Goal: Information Seeking & Learning: Learn about a topic

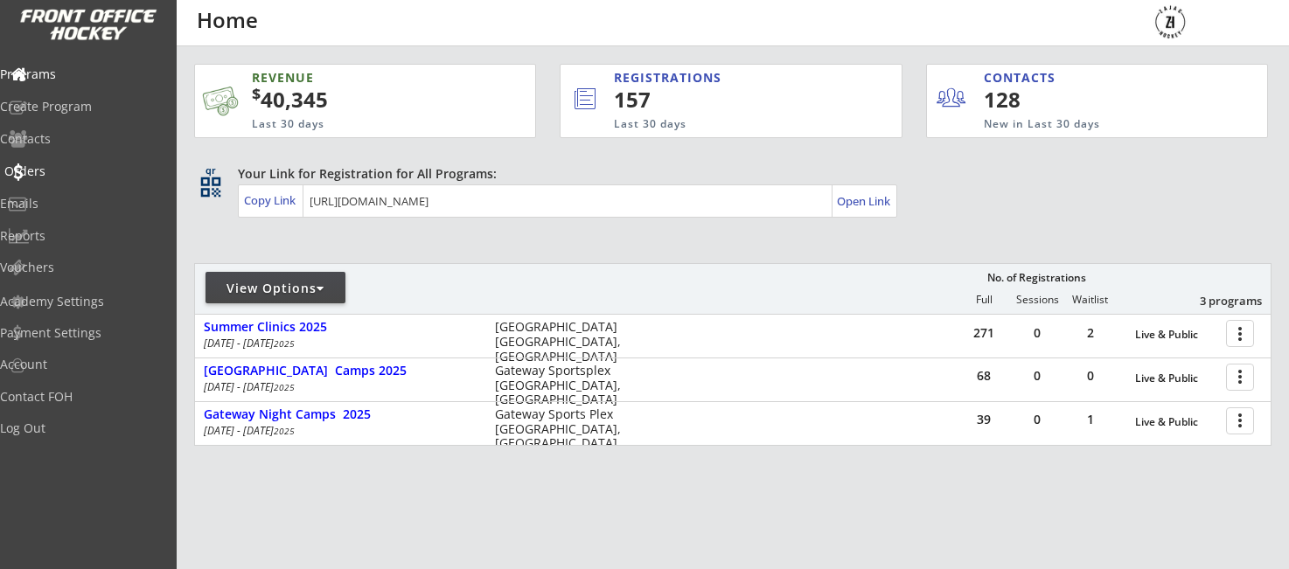
click at [59, 168] on div "Orders" at bounding box center [82, 171] width 157 height 12
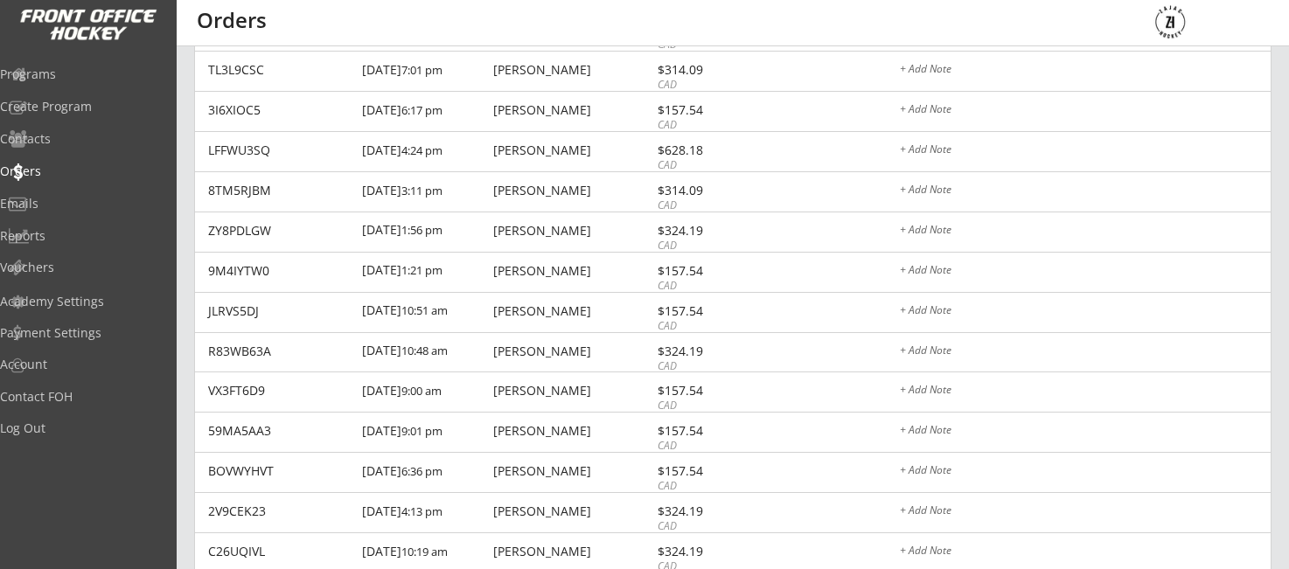
scroll to position [473, 0]
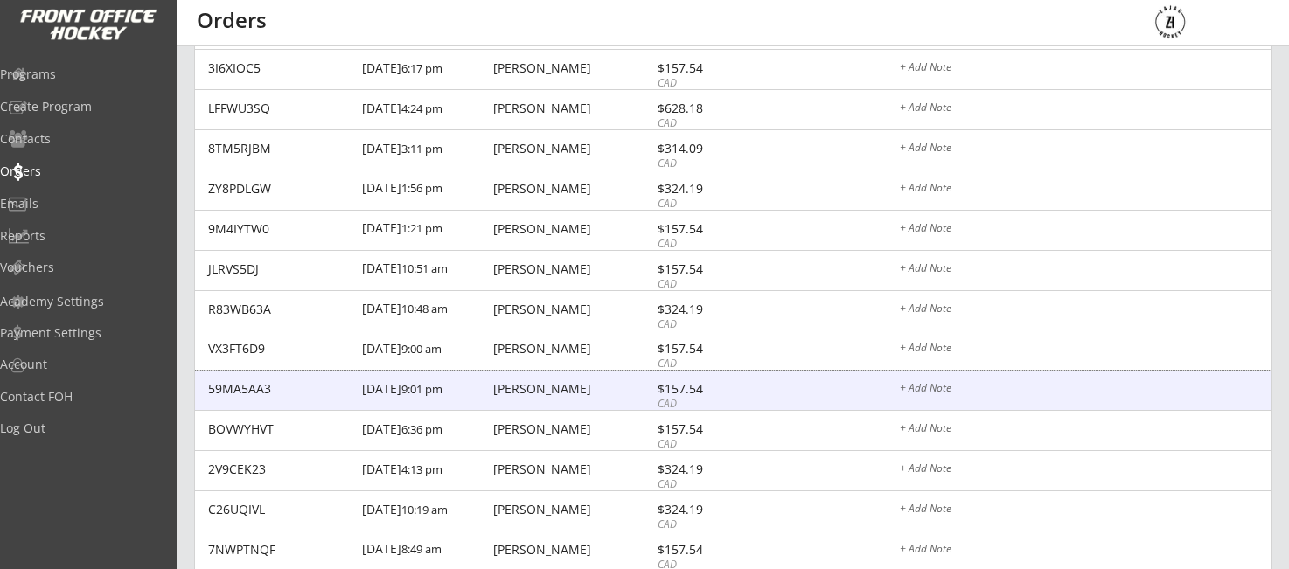
click at [505, 388] on div "Jean-paul Nault" at bounding box center [572, 389] width 159 height 12
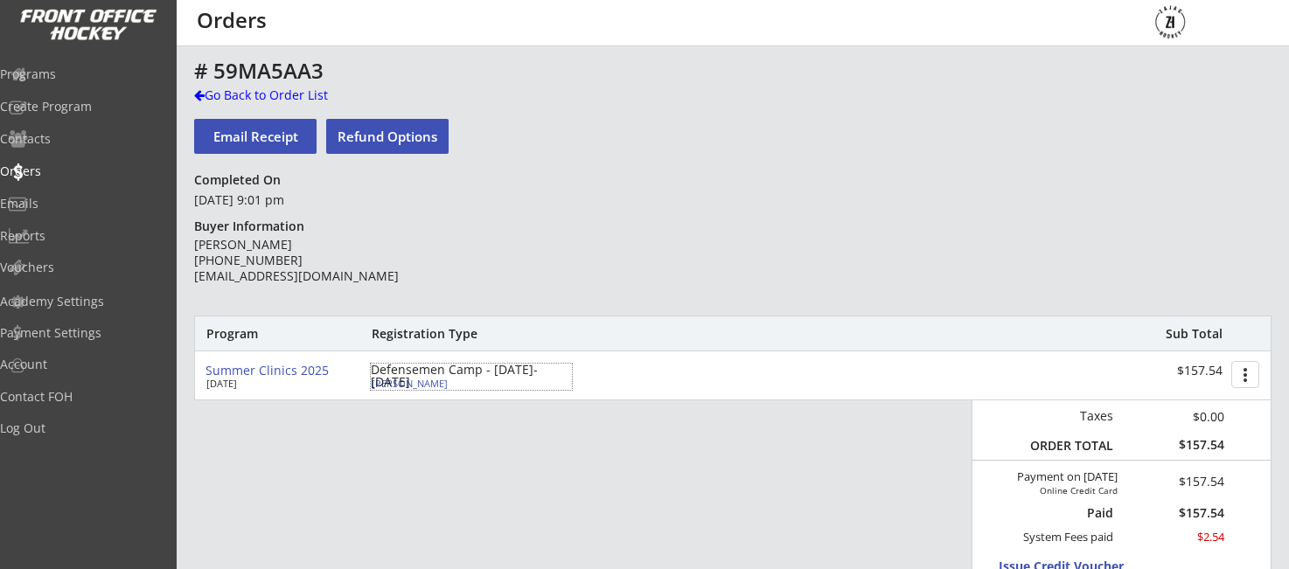
click at [394, 380] on div "Keenan Nault" at bounding box center [469, 384] width 195 height 10
select select ""A""
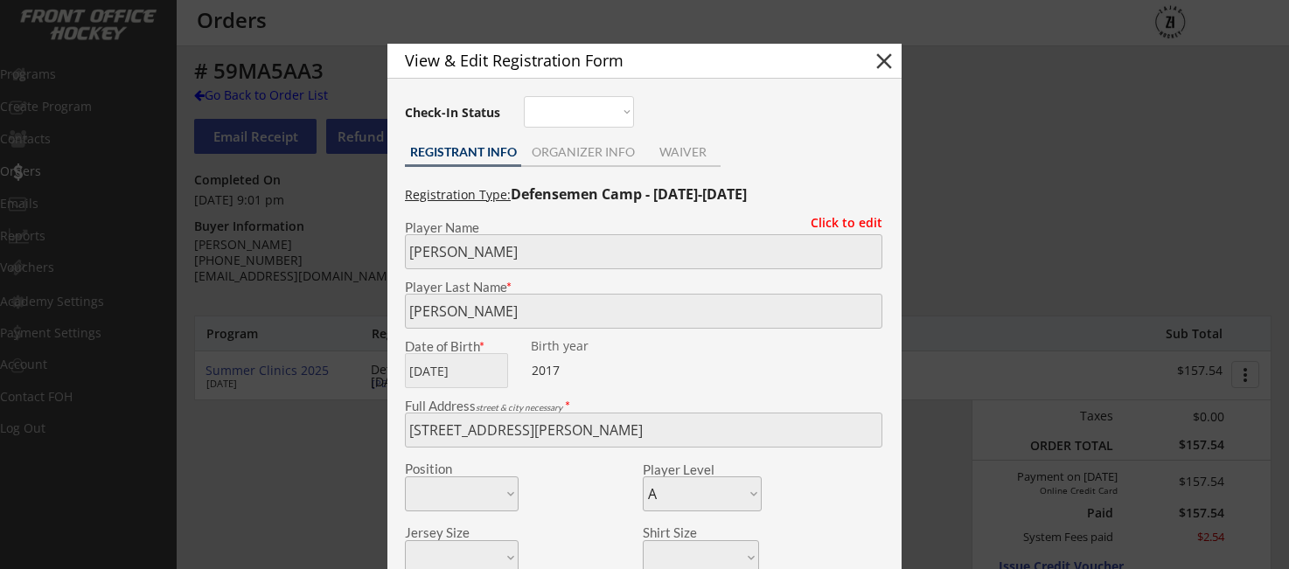
drag, startPoint x: 890, startPoint y: 60, endPoint x: 879, endPoint y: 97, distance: 38.4
click at [889, 61] on button "close" at bounding box center [884, 61] width 26 height 26
select select ""PLACEHOLDER_1427118222253""
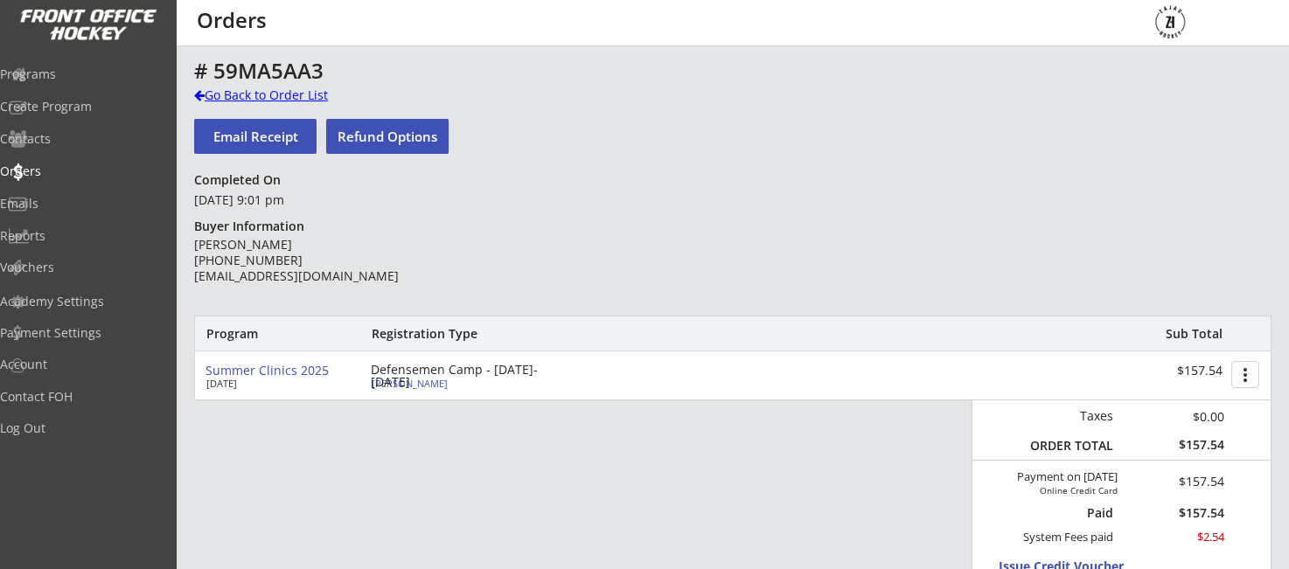
click at [252, 98] on div "Go Back to Order List" at bounding box center [284, 95] width 180 height 17
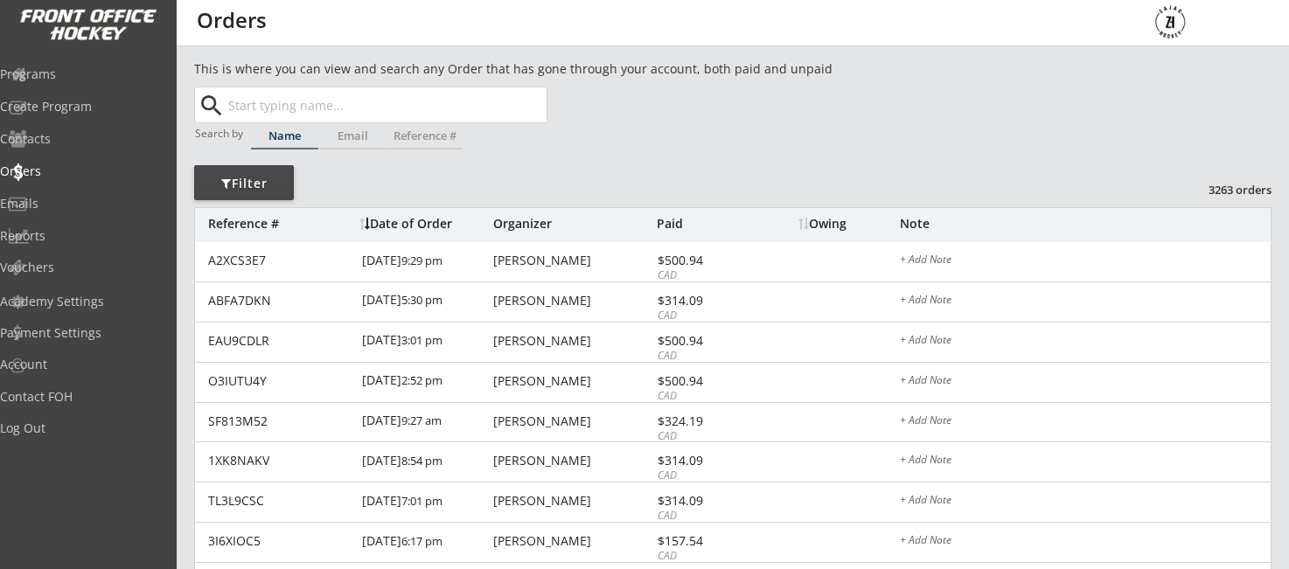
click at [250, 101] on input "text" at bounding box center [386, 104] width 322 height 35
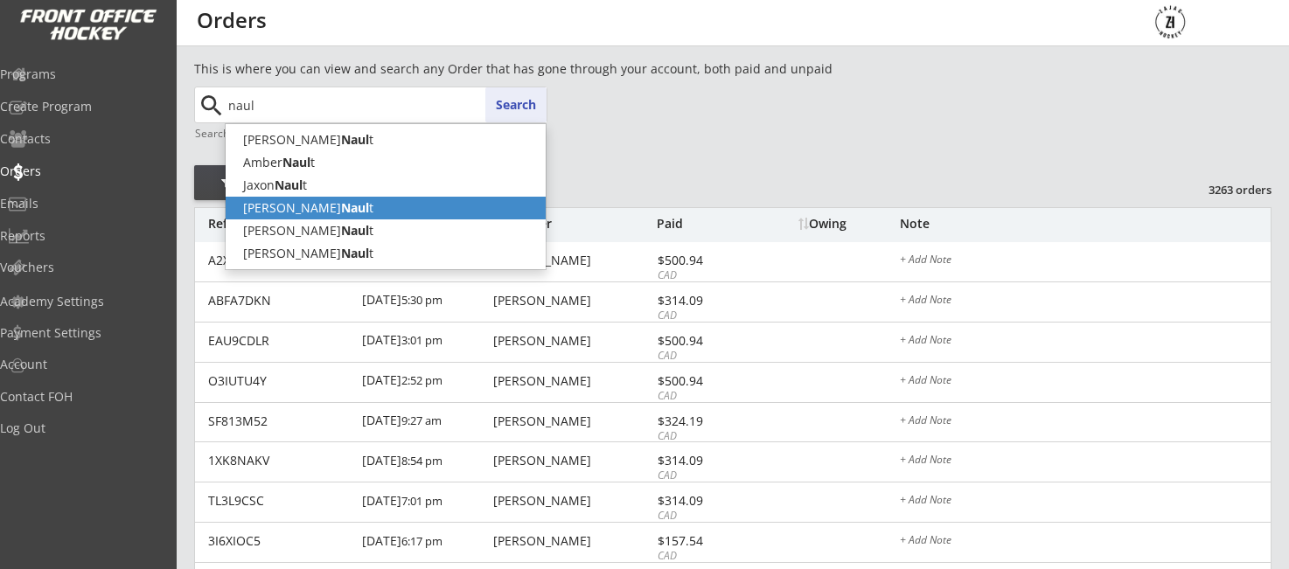
click at [295, 200] on p "Jean-paul Naul t" at bounding box center [386, 208] width 320 height 23
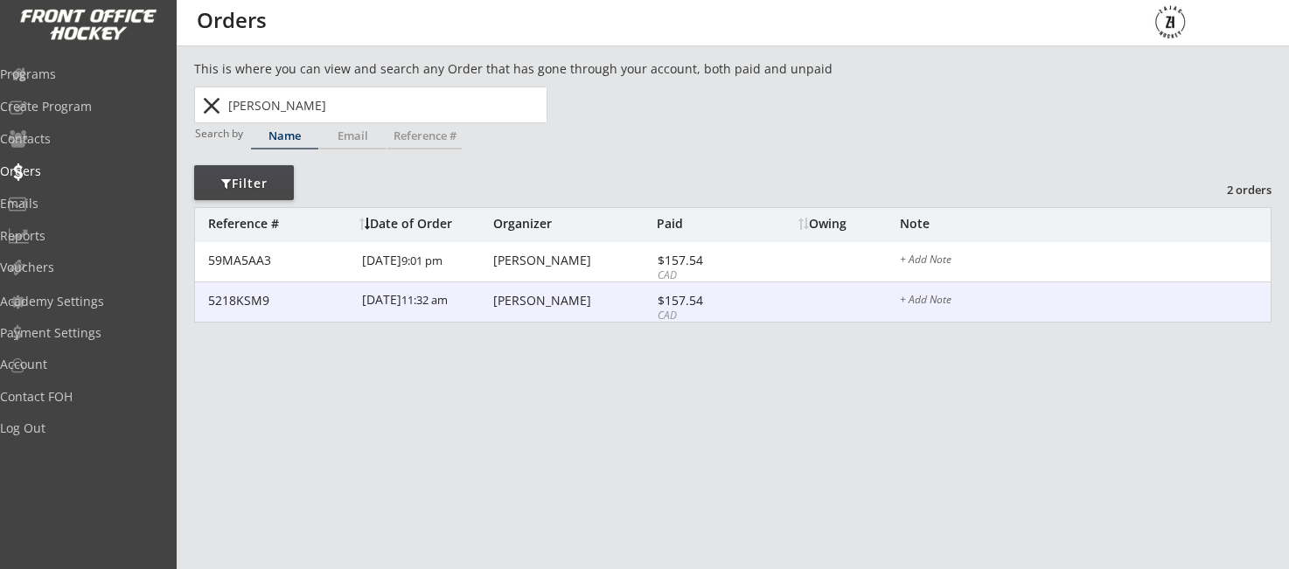
scroll to position [0, 2]
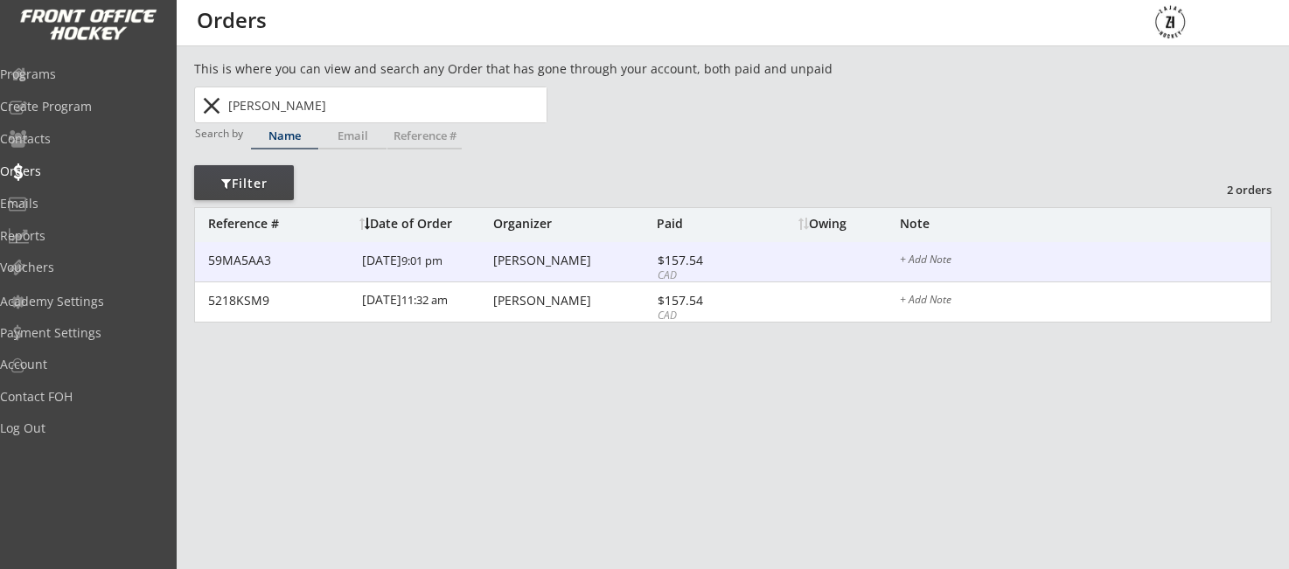
click at [539, 261] on div "Jean-paul Nault" at bounding box center [572, 260] width 159 height 12
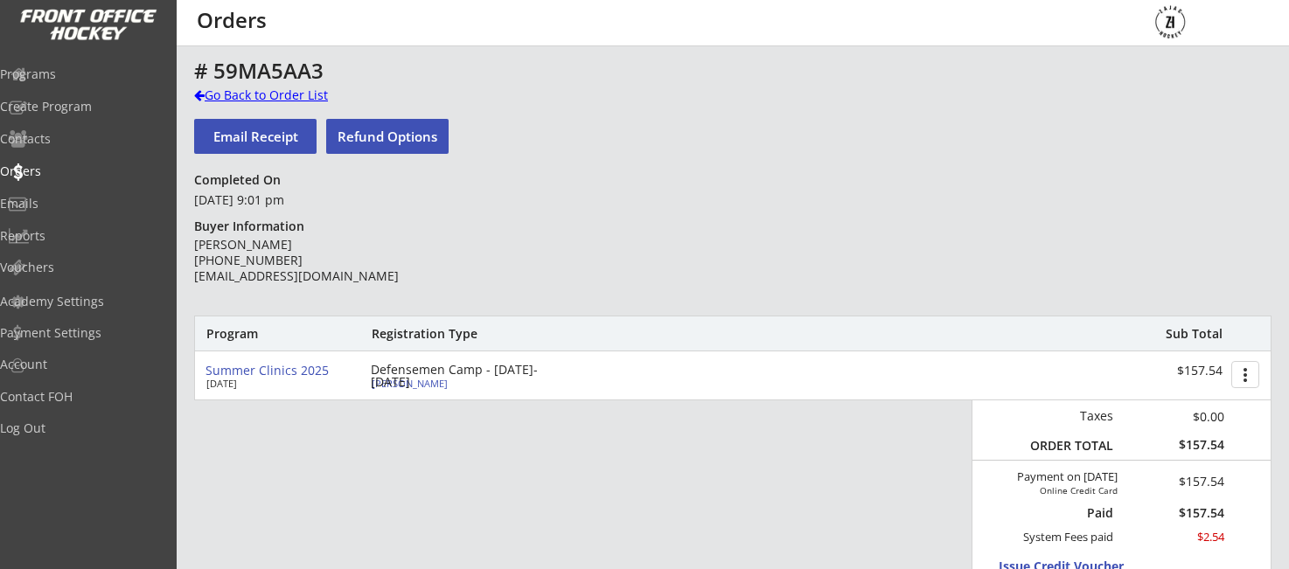
click at [225, 93] on div "Go Back to Order List" at bounding box center [284, 95] width 180 height 17
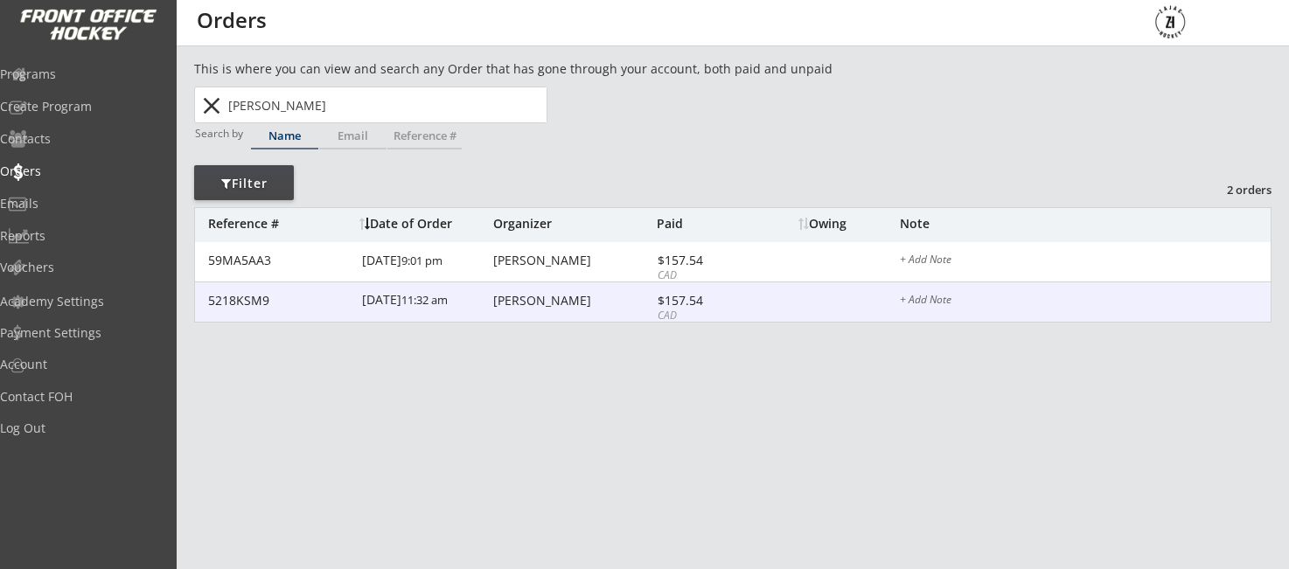
click at [510, 300] on div "Jp Nault" at bounding box center [572, 301] width 159 height 12
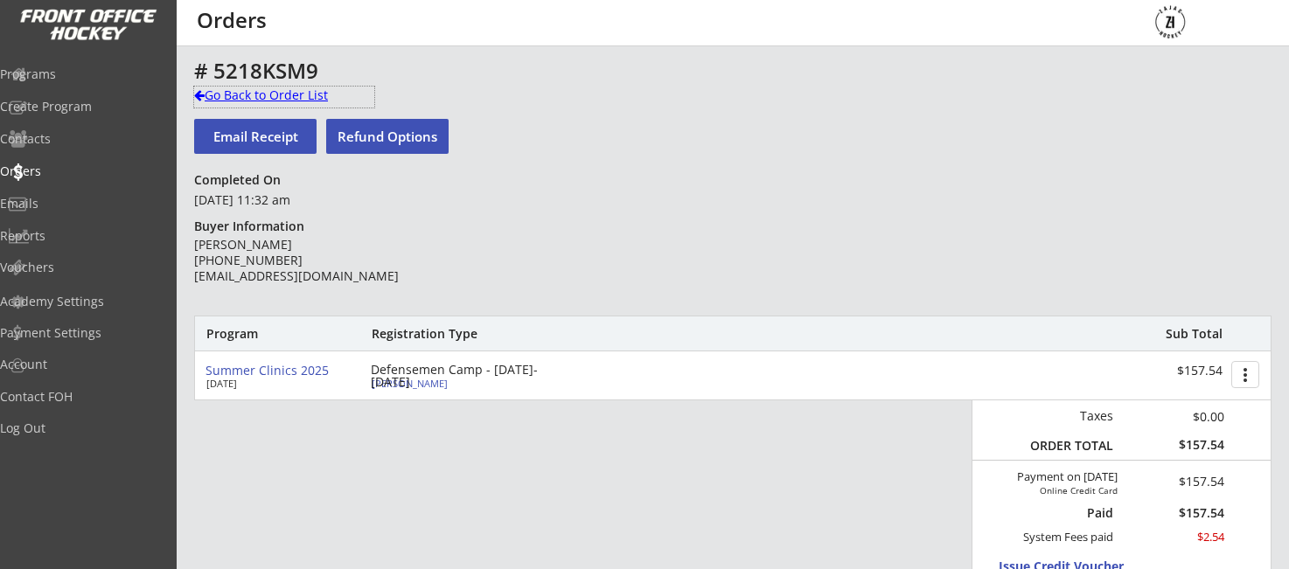
drag, startPoint x: 255, startPoint y: 100, endPoint x: 450, endPoint y: 129, distance: 196.4
click at [255, 100] on div "Go Back to Order List" at bounding box center [284, 95] width 180 height 17
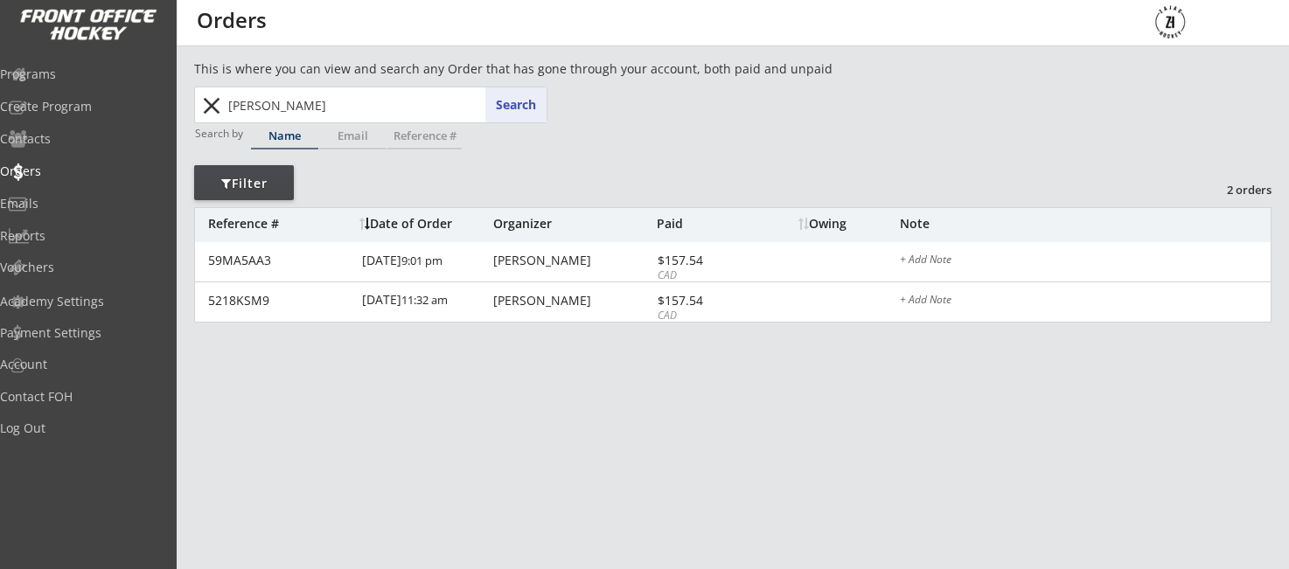
click at [395, 116] on input "Jean-paul Nault" at bounding box center [386, 104] width 322 height 35
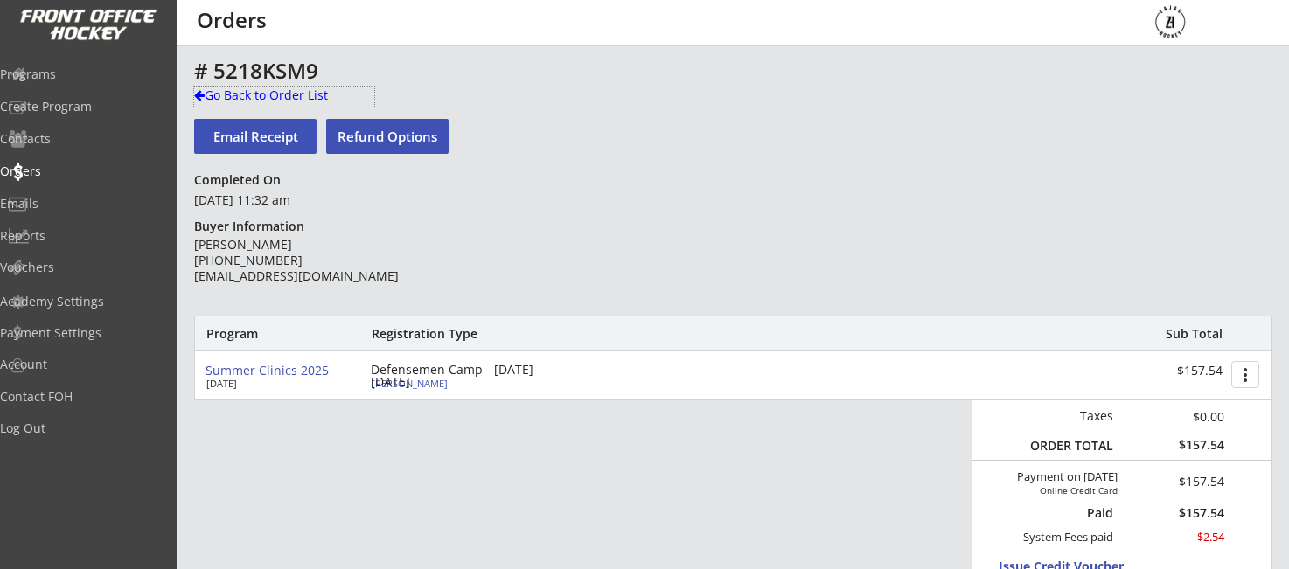
drag, startPoint x: 244, startPoint y: 94, endPoint x: 407, endPoint y: 150, distance: 172.0
click at [244, 94] on div "Go Back to Order List" at bounding box center [284, 95] width 180 height 17
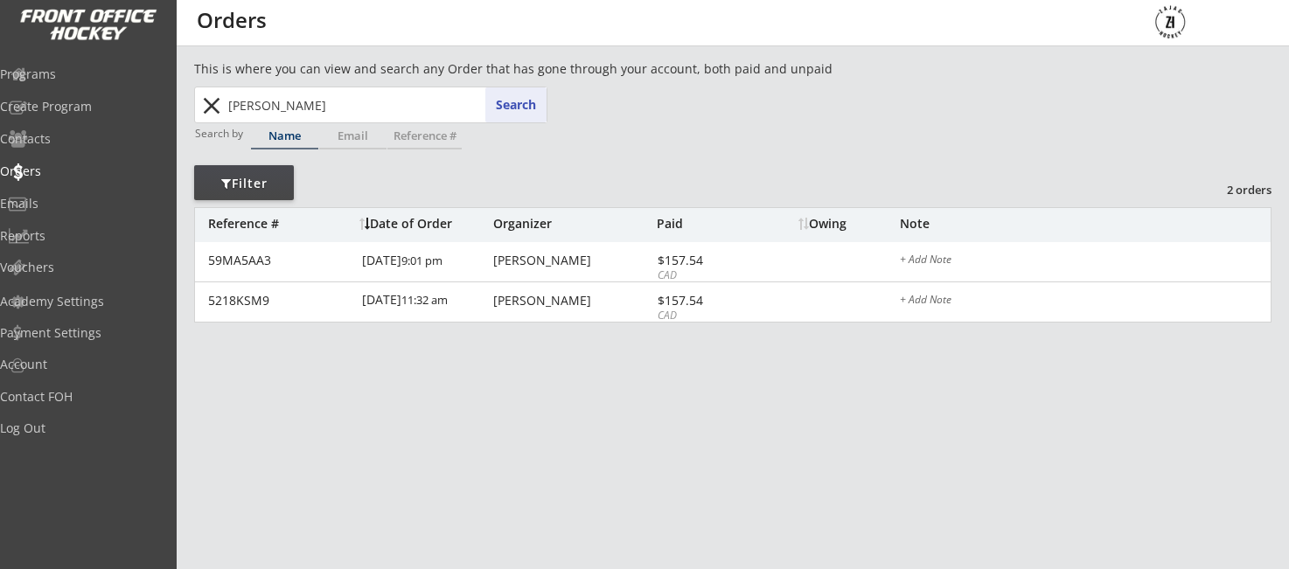
drag, startPoint x: 384, startPoint y: 108, endPoint x: 230, endPoint y: 93, distance: 154.6
click at [230, 93] on input "Jean-paul Nault" at bounding box center [386, 104] width 322 height 35
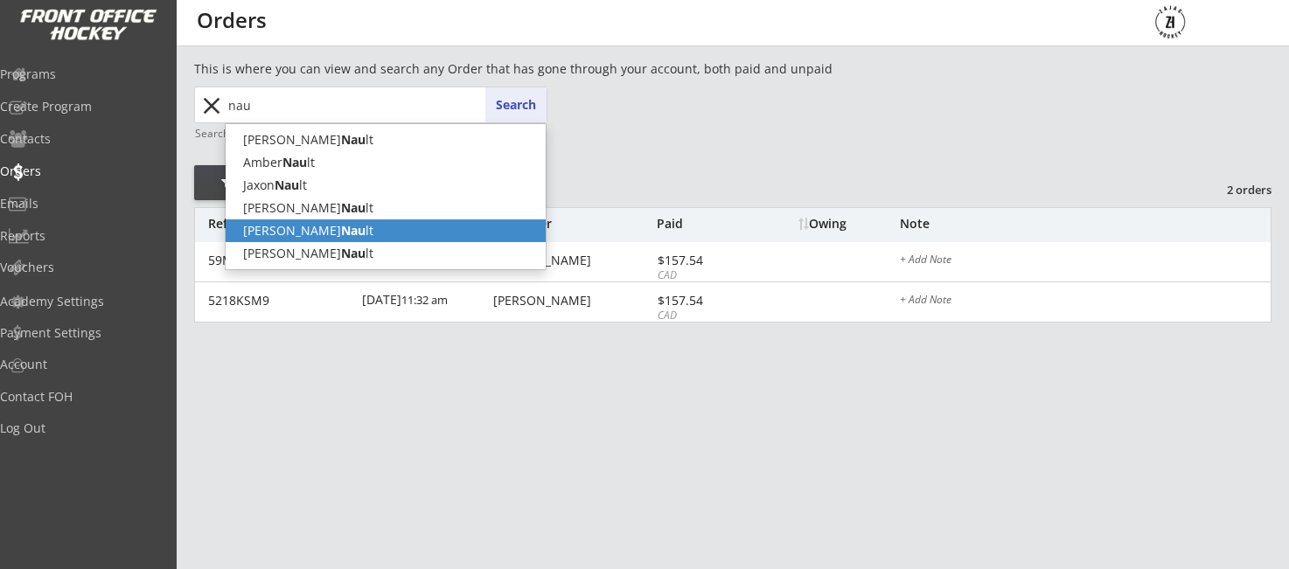
scroll to position [2, 1]
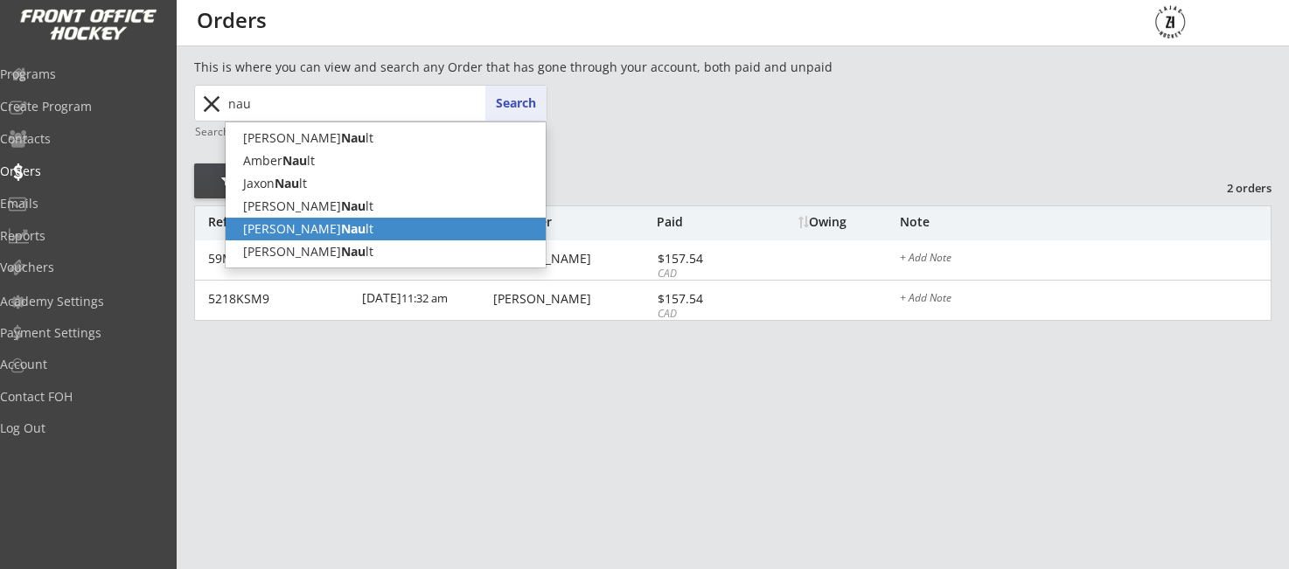
click at [294, 239] on p "Ashton Nau lt" at bounding box center [386, 229] width 320 height 23
type input "Ashton Nault"
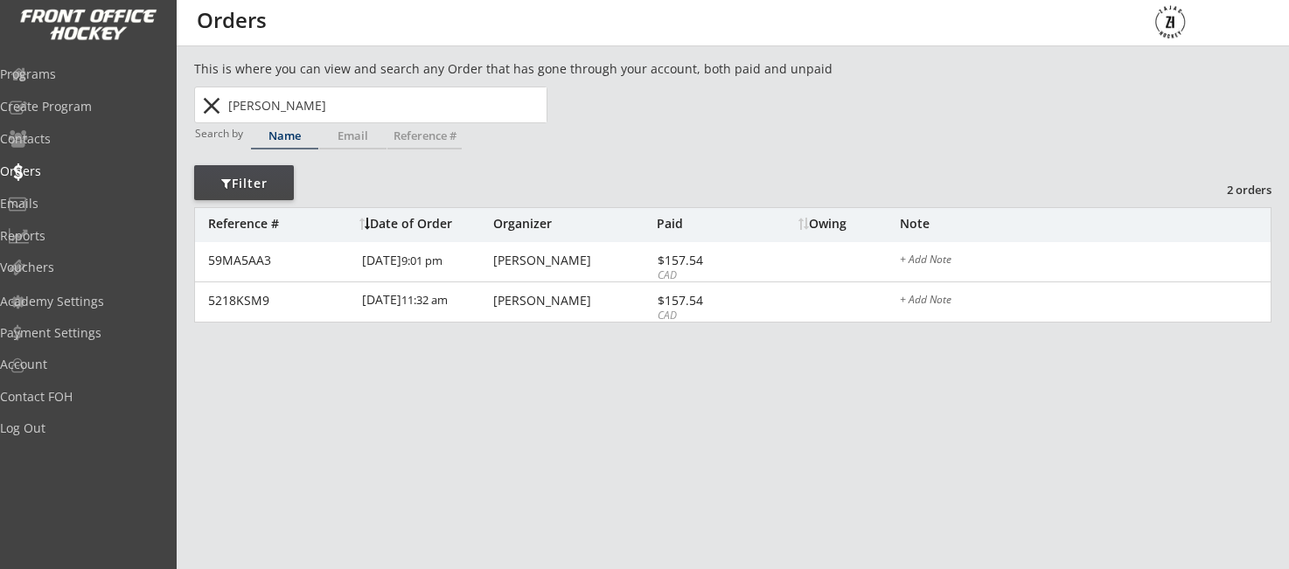
scroll to position [0, 0]
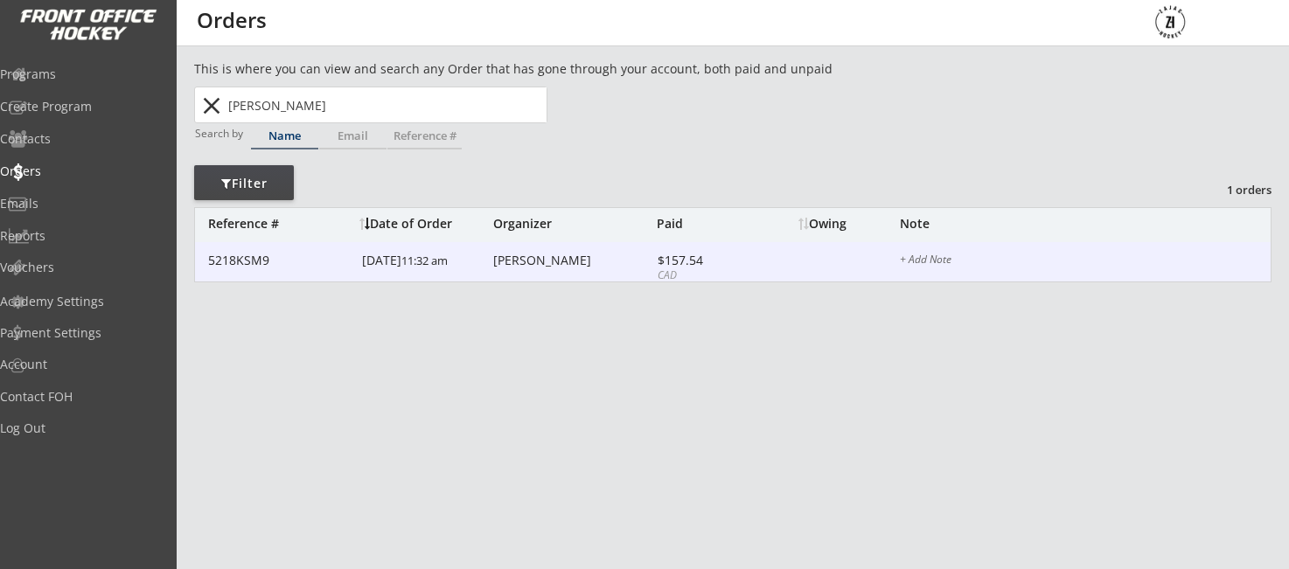
click at [504, 260] on div "Jp Nault" at bounding box center [572, 260] width 159 height 12
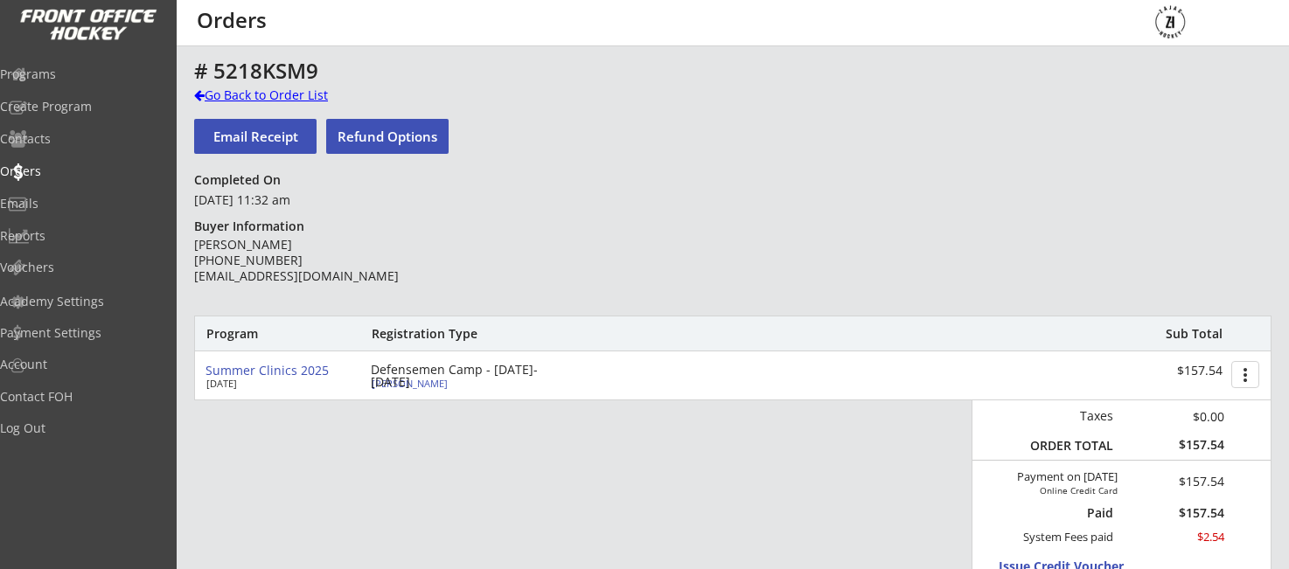
click at [254, 93] on div "Go Back to Order List" at bounding box center [284, 95] width 180 height 17
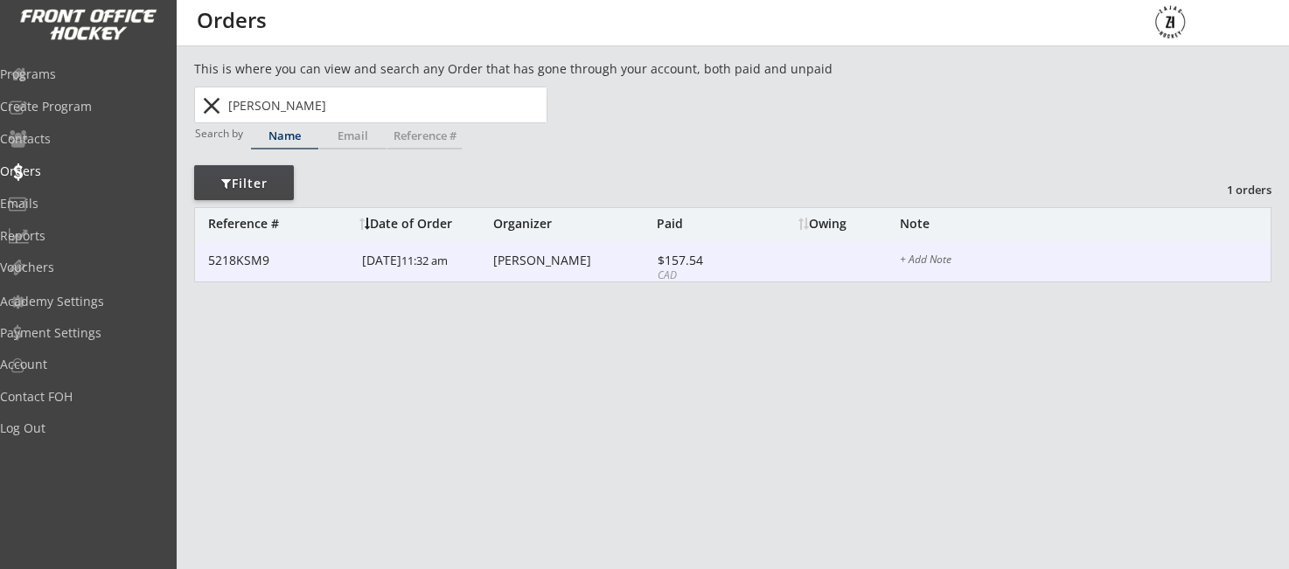
click at [668, 265] on div "$157.54" at bounding box center [705, 260] width 94 height 12
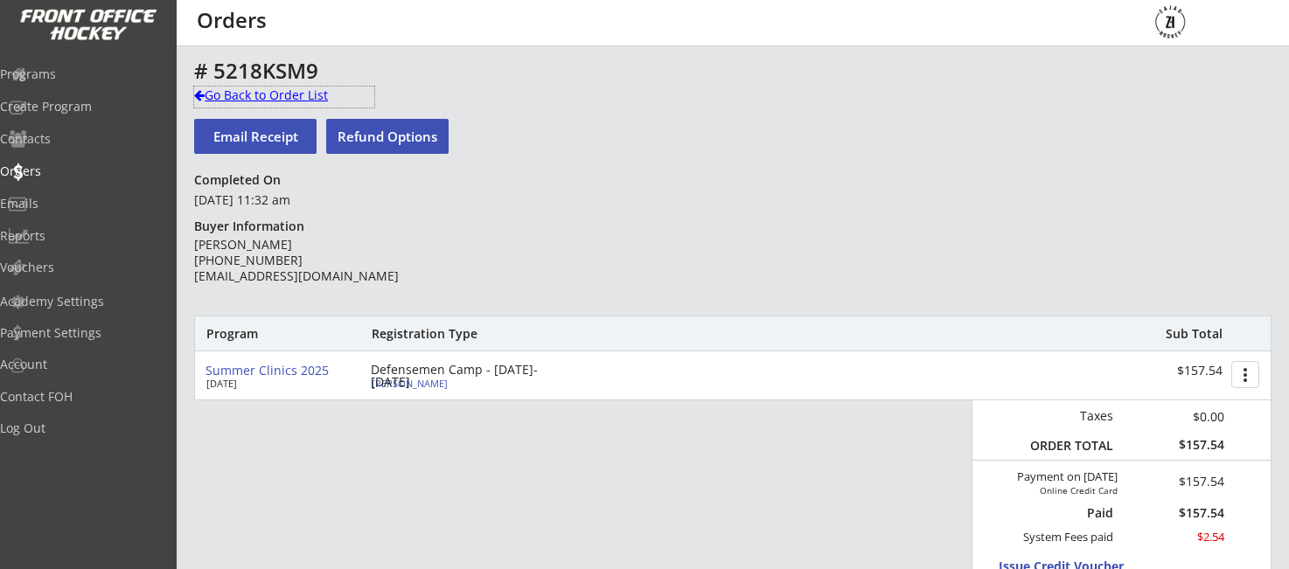
click at [277, 101] on div "Go Back to Order List" at bounding box center [284, 95] width 180 height 17
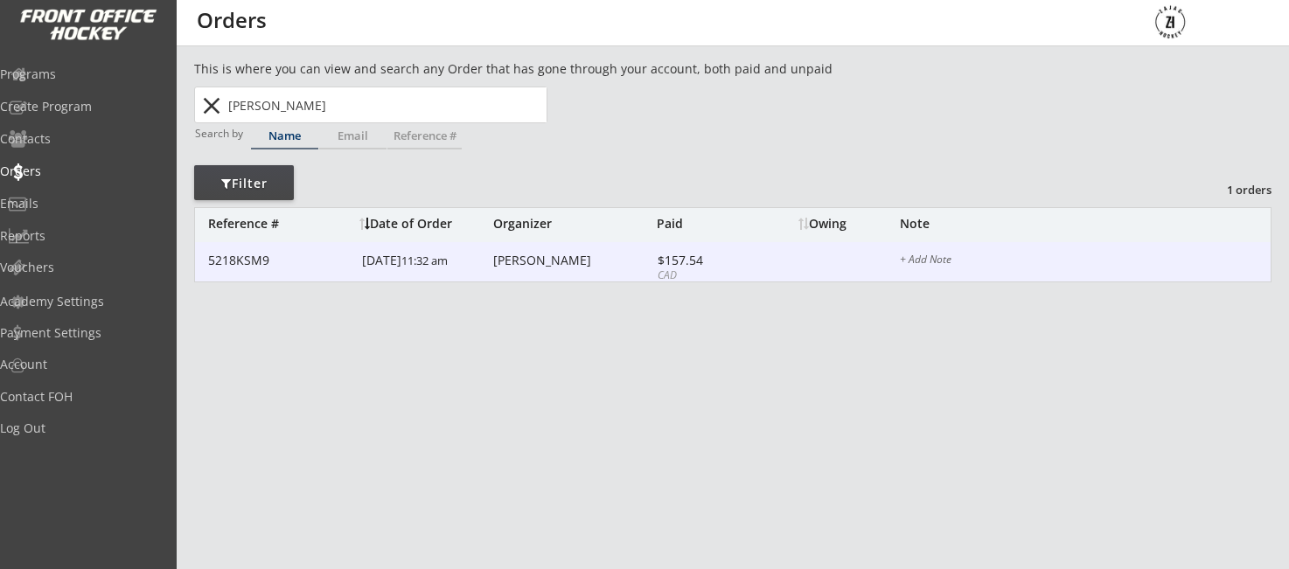
scroll to position [0, 1]
click at [498, 265] on div "Jp Nault" at bounding box center [572, 260] width 159 height 12
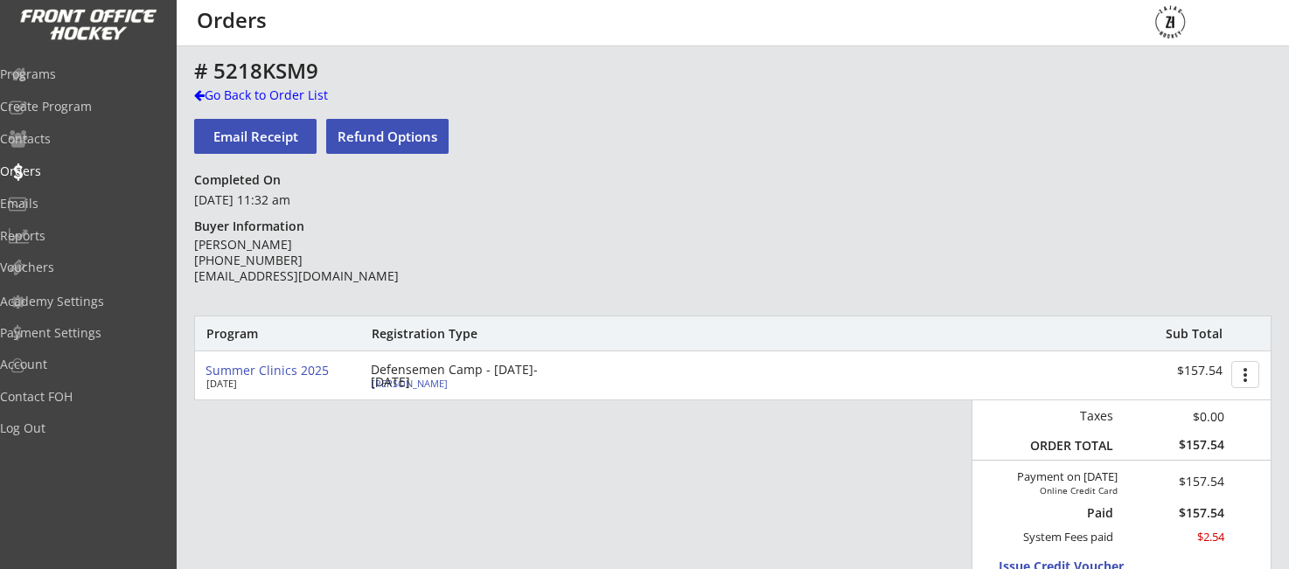
click at [401, 372] on div "Defensemen Camp - [DATE]-[DATE]" at bounding box center [471, 376] width 201 height 24
type input "Ashton"
type input "Nault"
type input "05/25/2016"
type input "828 Polson Ave, Winnipeg, MB R2X 1M5, Canada"
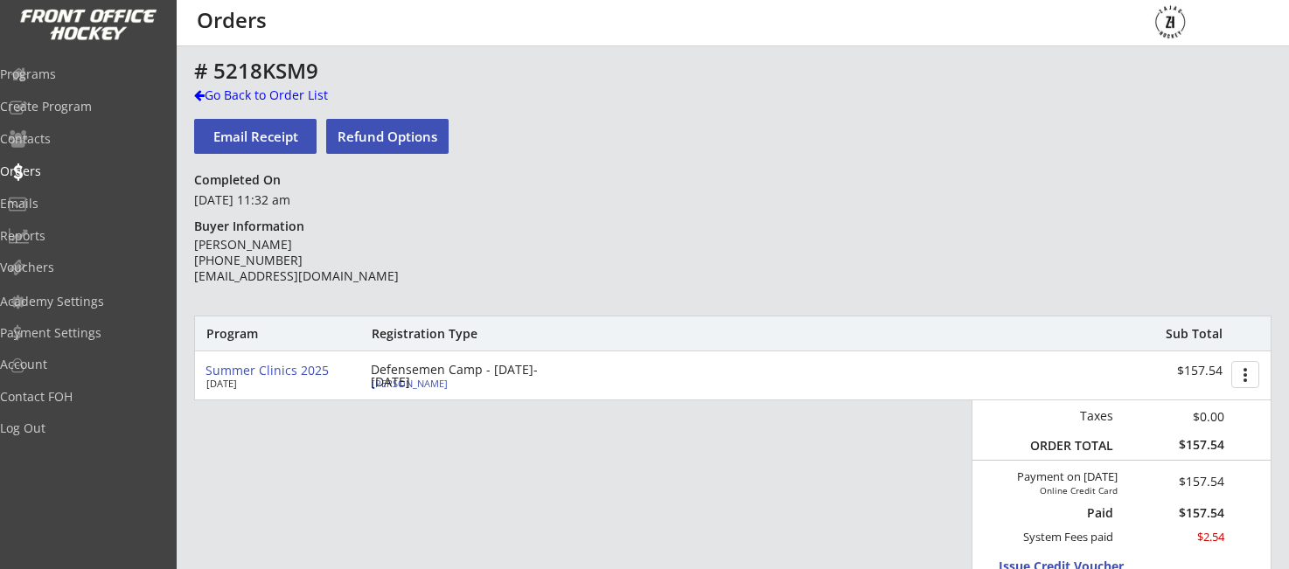
select select ""A""
type input "JP Nault"
type input "(204) 290-1181"
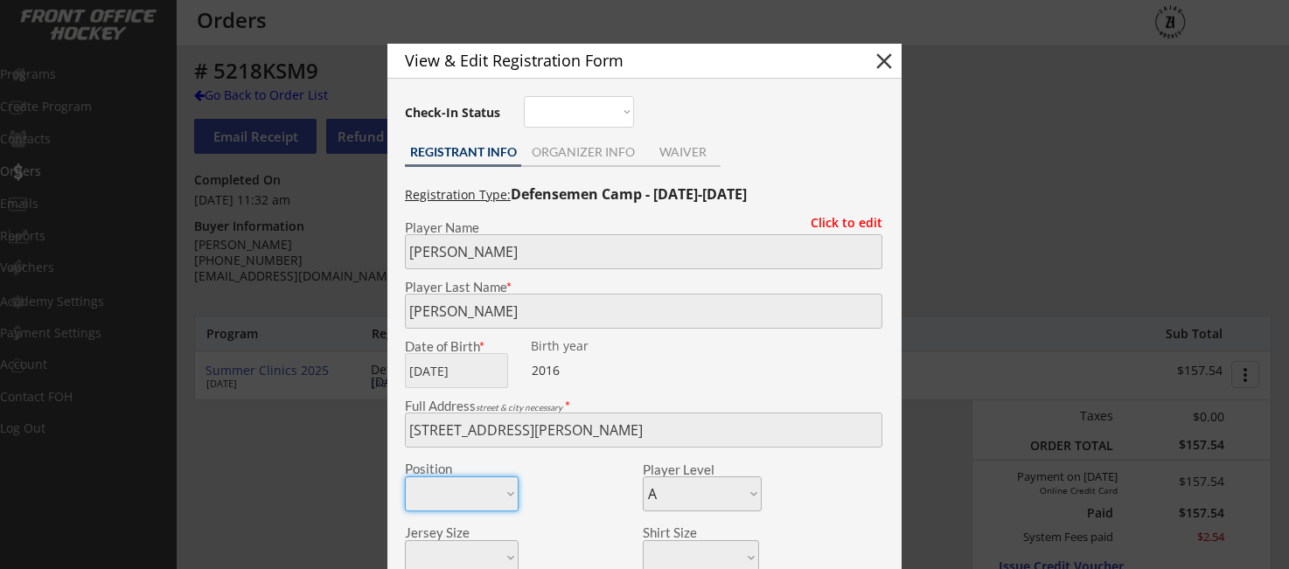
click at [881, 62] on button "close" at bounding box center [884, 61] width 26 height 26
select select ""PLACEHOLDER_1427118222253""
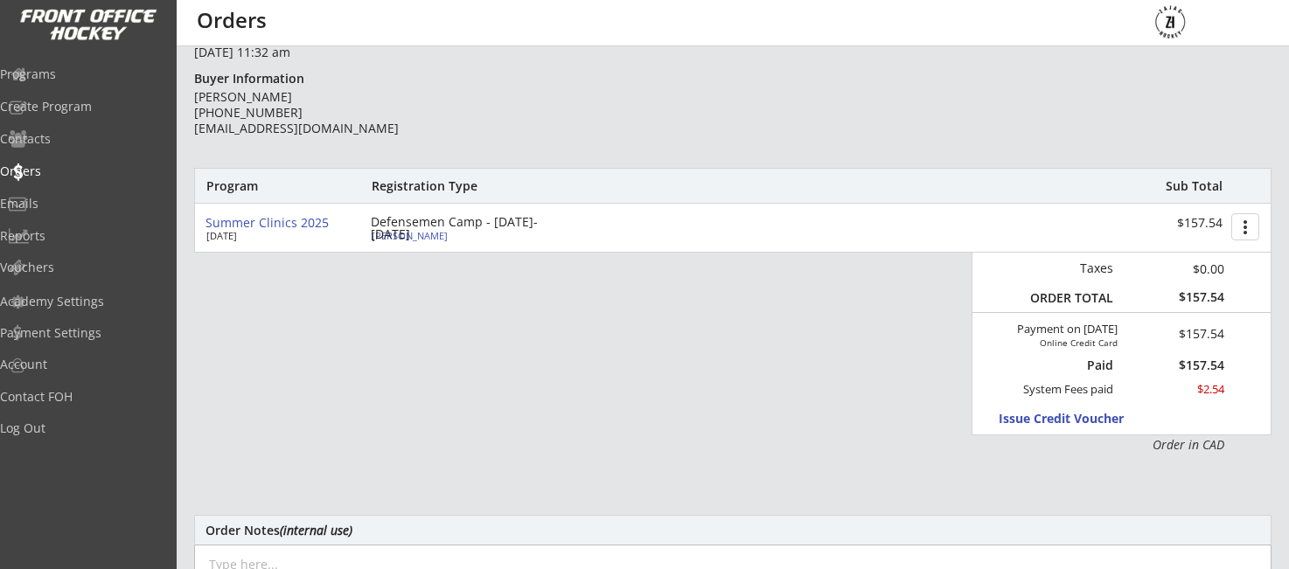
scroll to position [148, 1]
click at [510, 229] on div "Defensemen Camp - [DATE]-[DATE]" at bounding box center [471, 229] width 201 height 24
type input "Ashton"
type input "Nault"
type input "05/25/2016"
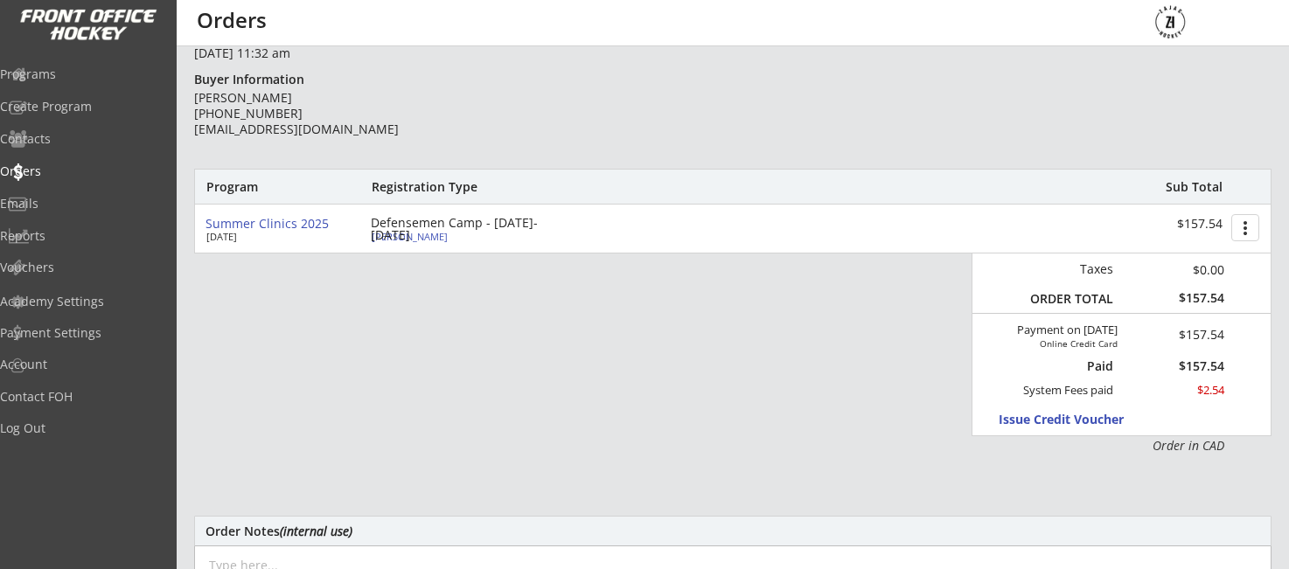
type input "828 Polson Ave, Winnipeg, MB R2X 1M5, Canada"
select select ""A""
type input "JP Nault"
type input "(204) 290-1181"
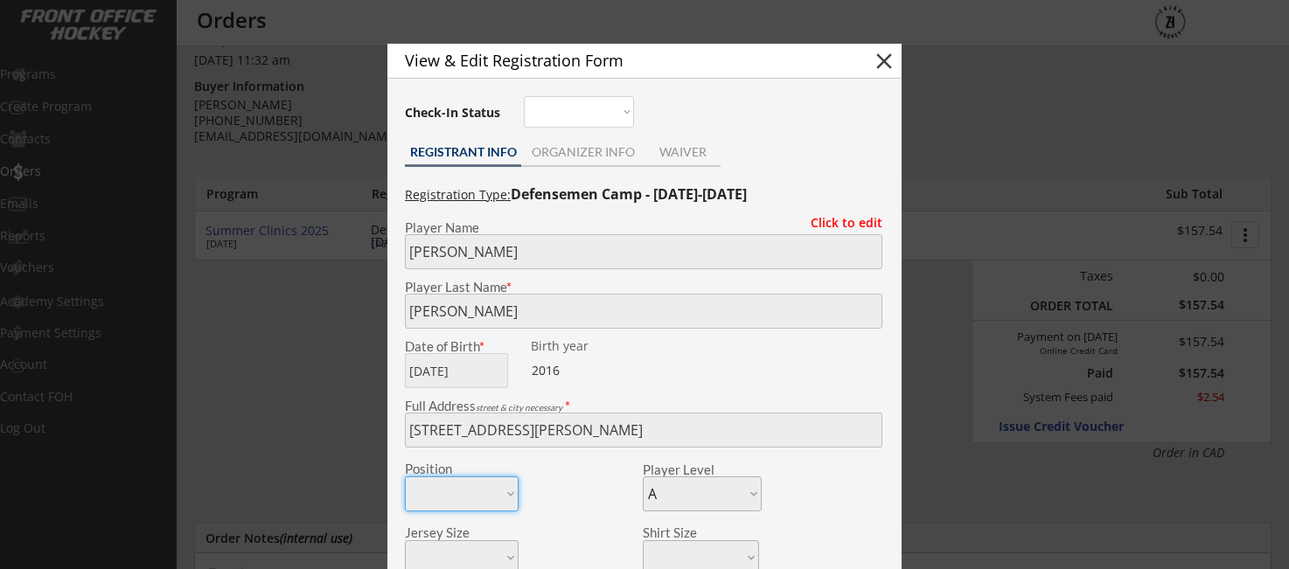
click at [889, 61] on button "close" at bounding box center [884, 61] width 26 height 26
select select ""PLACEHOLDER_1427118222253""
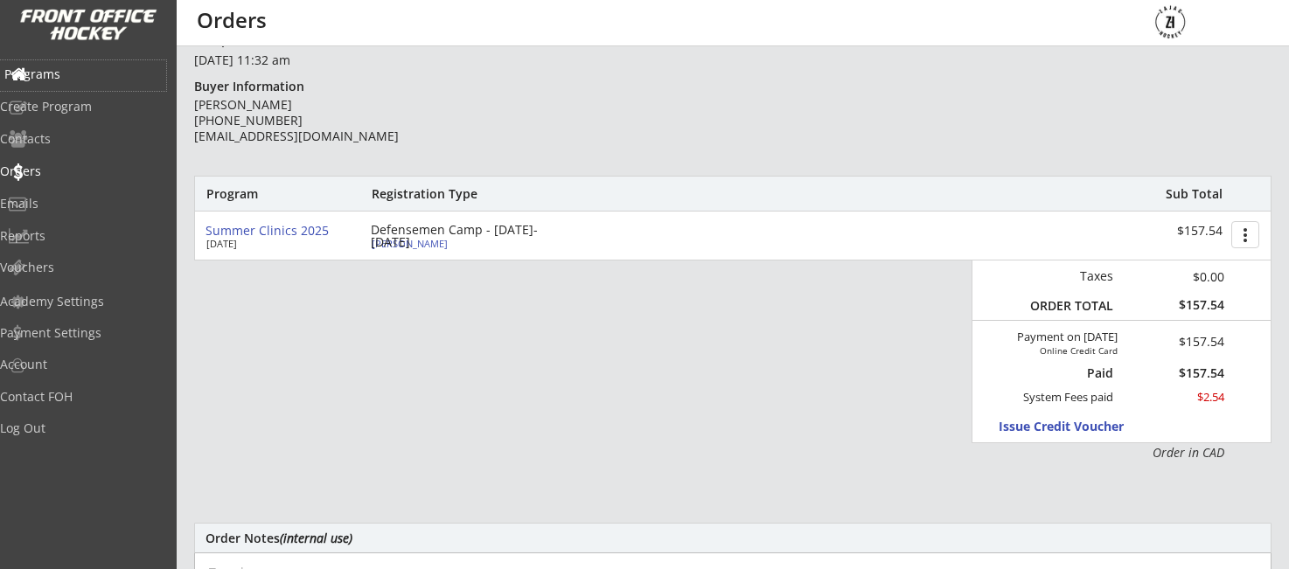
click at [91, 75] on div "Programs" at bounding box center [82, 74] width 157 height 12
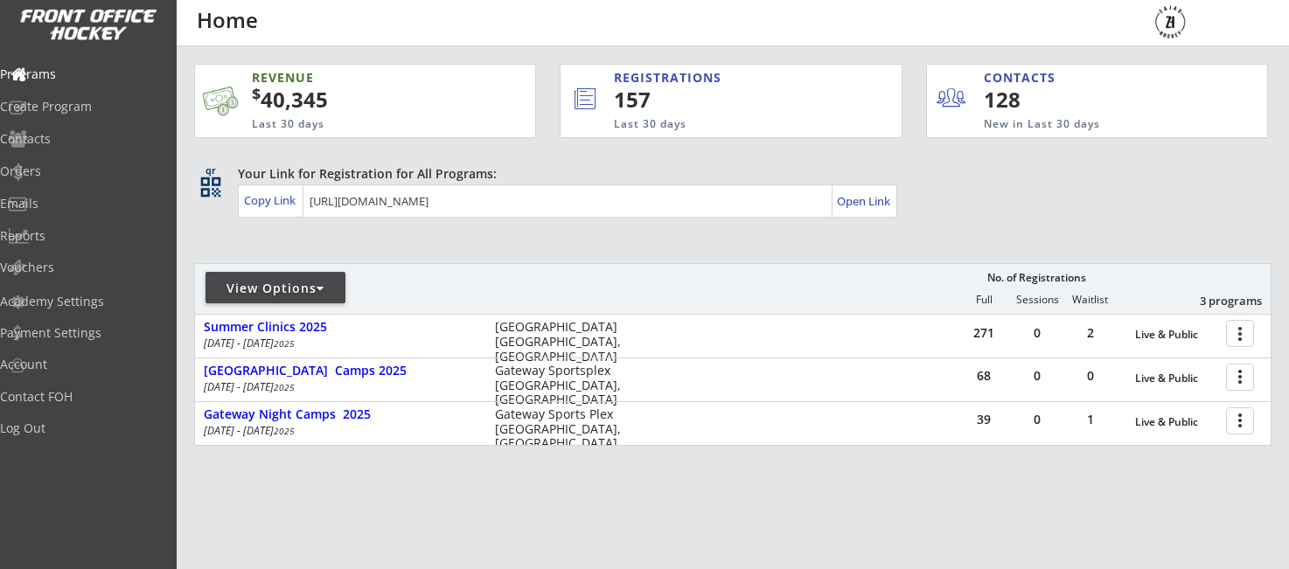
click at [261, 295] on div "View Options" at bounding box center [276, 288] width 140 height 17
select select ""Upcoming Programs""
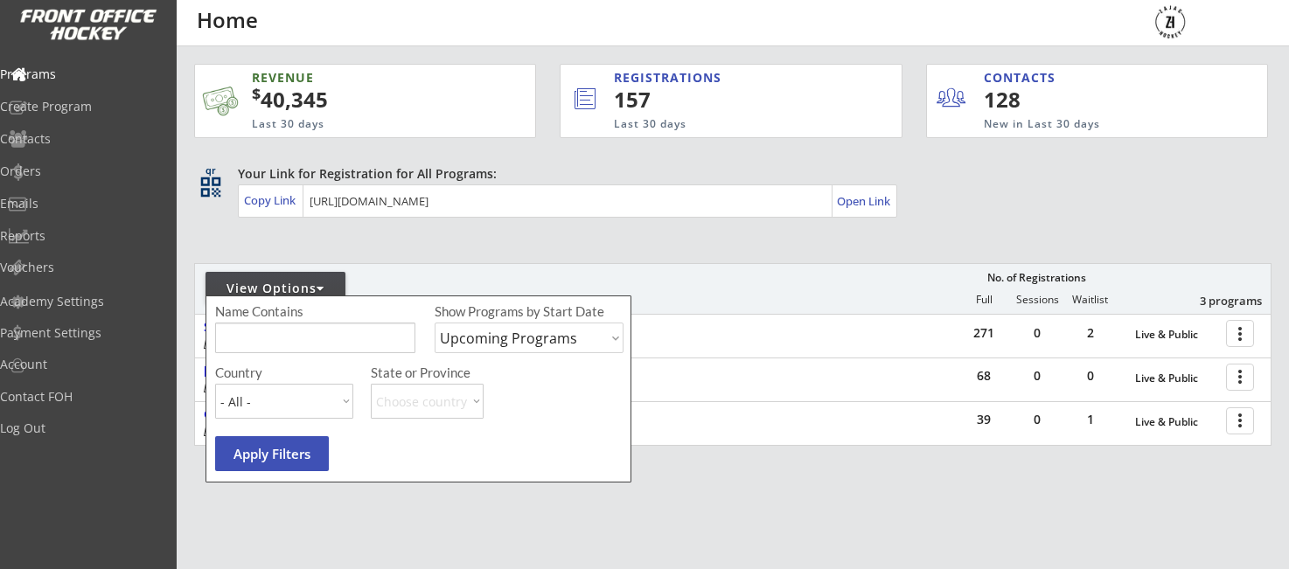
click at [953, 196] on div "Your Link for Registration for All Programs: Copy Link Open Link" at bounding box center [755, 191] width 1034 height 52
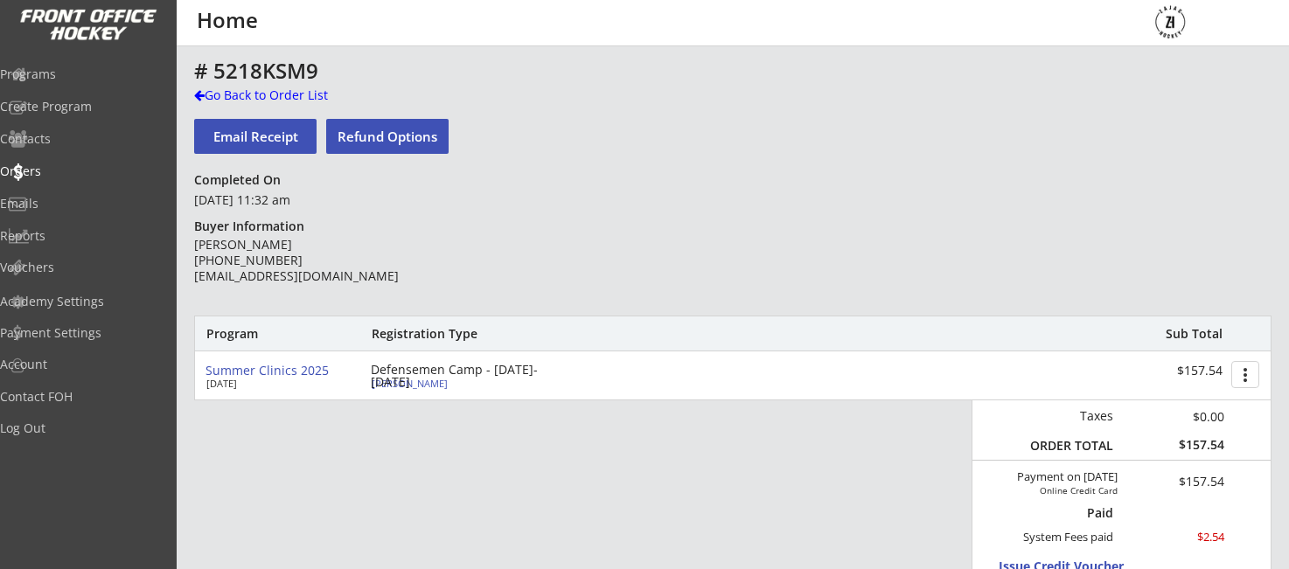
scroll to position [78, 0]
click at [263, 99] on div "Go Back to Order List" at bounding box center [284, 95] width 180 height 17
click at [218, 100] on div "Go Back to Order List" at bounding box center [284, 95] width 180 height 17
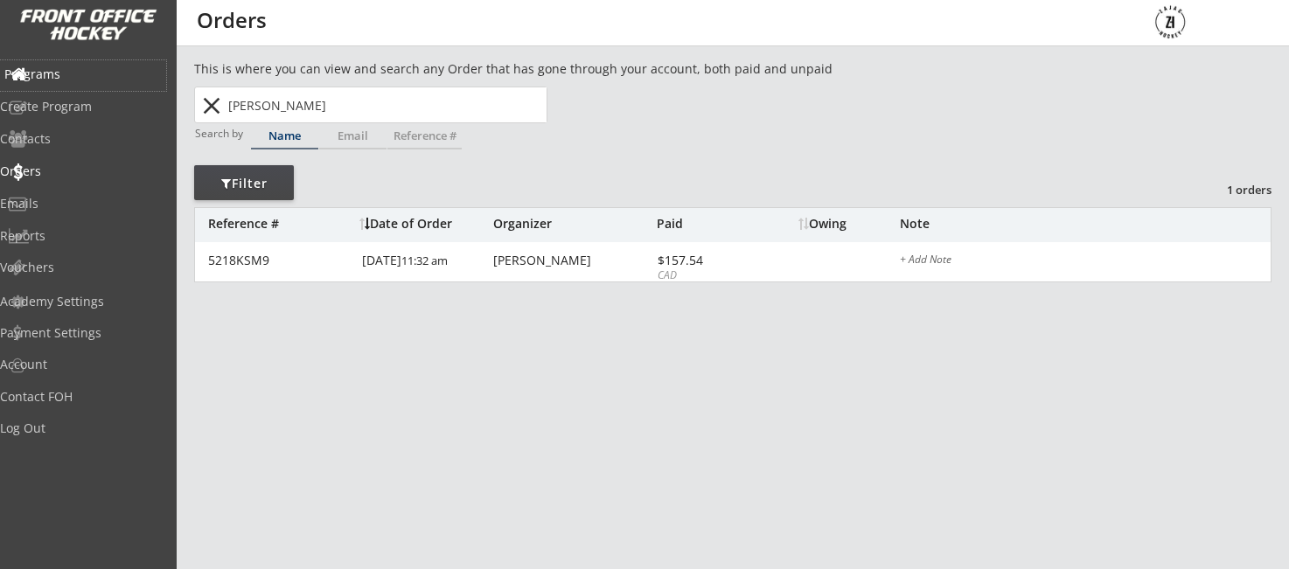
drag, startPoint x: 73, startPoint y: 73, endPoint x: 399, endPoint y: 76, distance: 326.2
click at [74, 73] on div "Programs" at bounding box center [82, 74] width 157 height 12
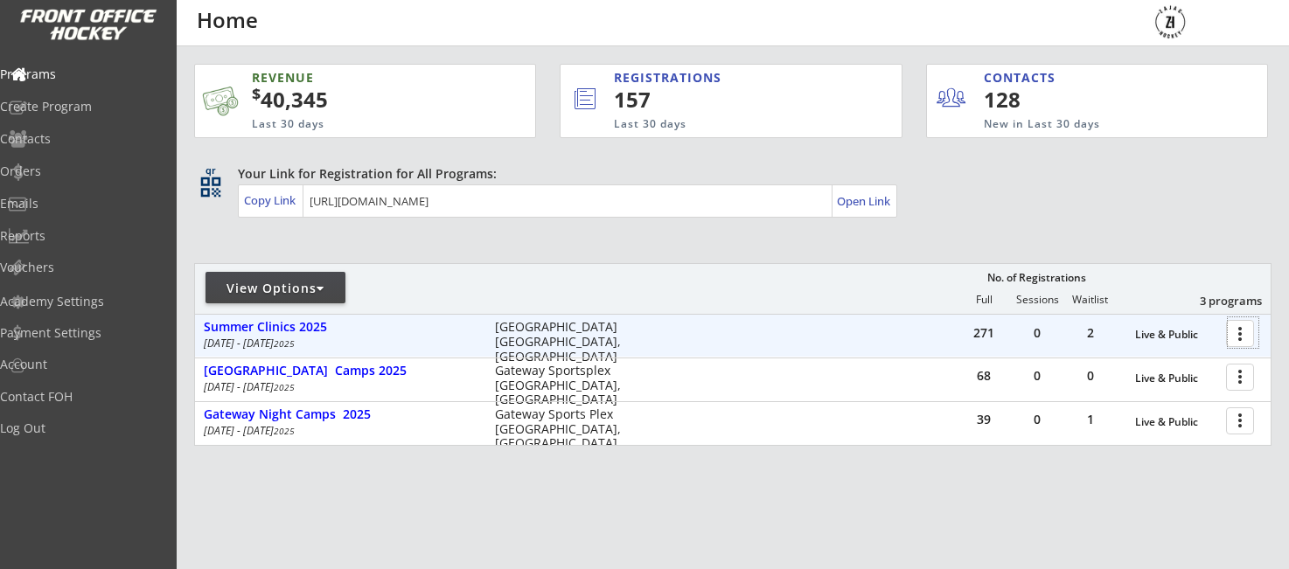
click at [1244, 338] on div at bounding box center [1243, 332] width 31 height 31
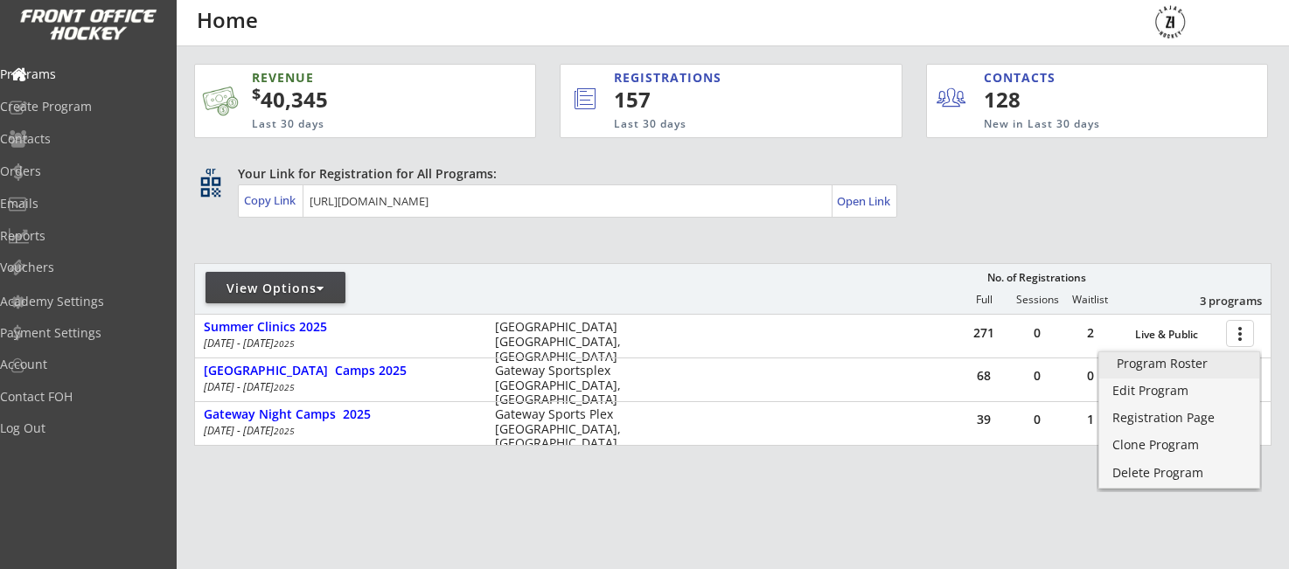
click at [1174, 370] on div "Program Roster" at bounding box center [1179, 364] width 125 height 12
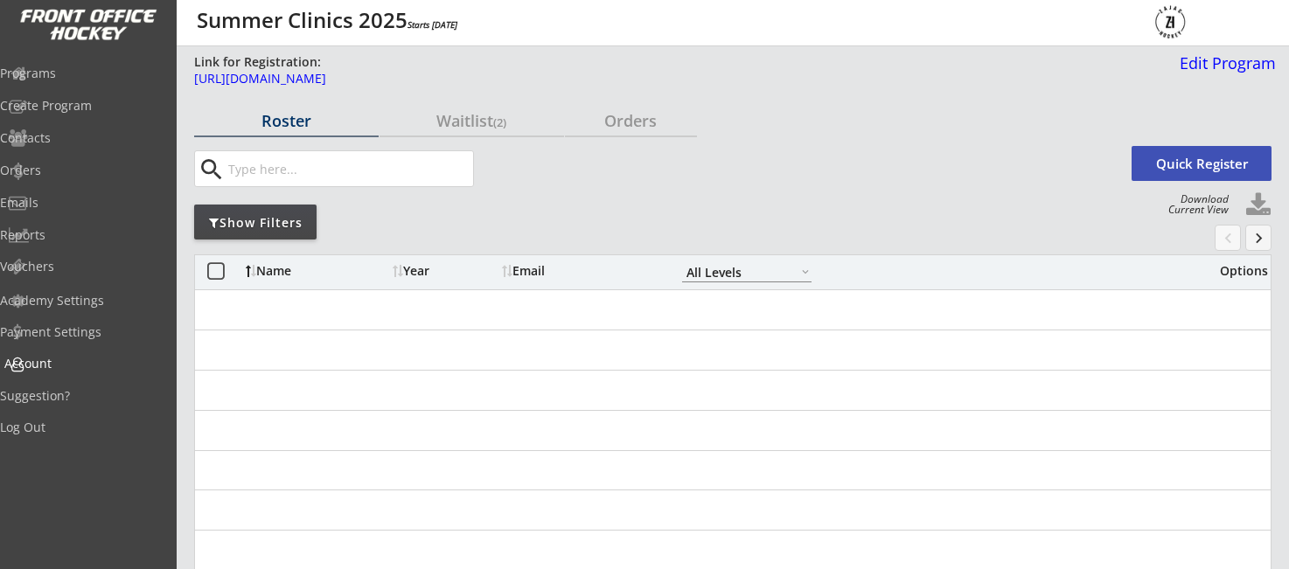
select select ""All Levels""
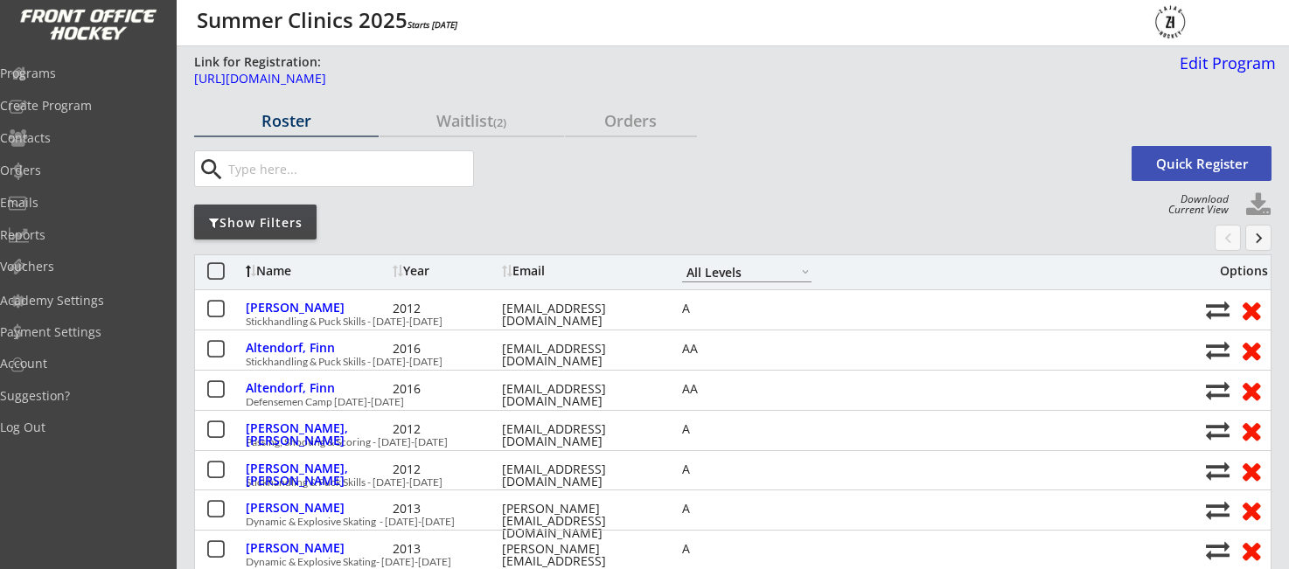
click at [277, 230] on div "Show Filters" at bounding box center [255, 222] width 122 height 17
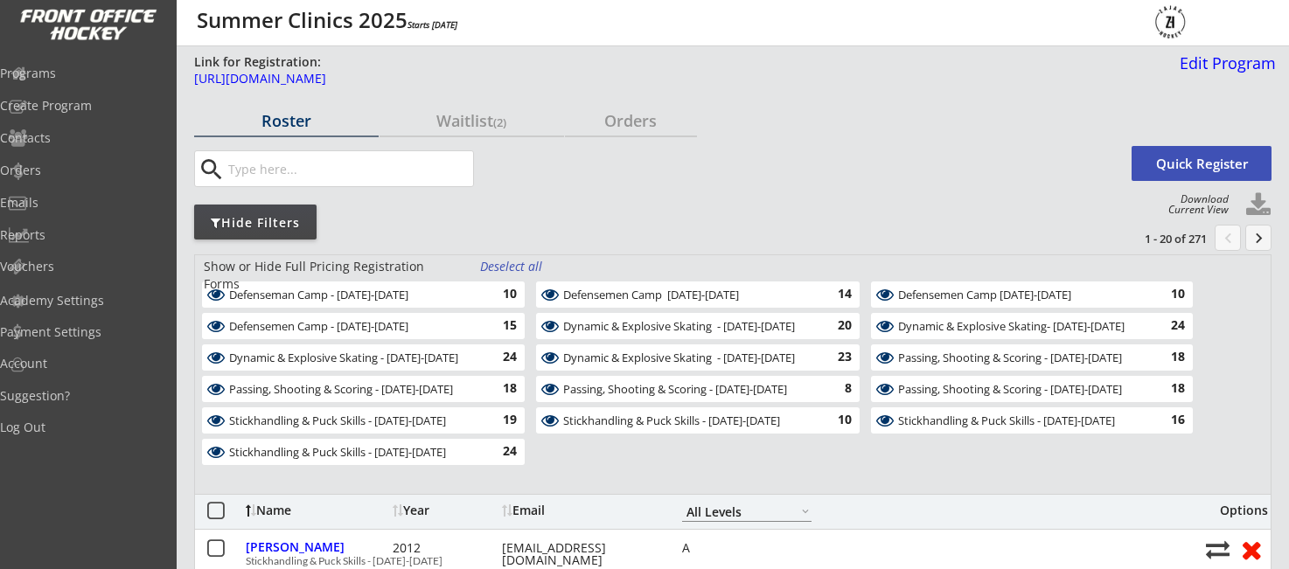
click at [355, 456] on div "Stickhandling & Puck Skills - [DATE]-[DATE]" at bounding box center [353, 453] width 248 height 14
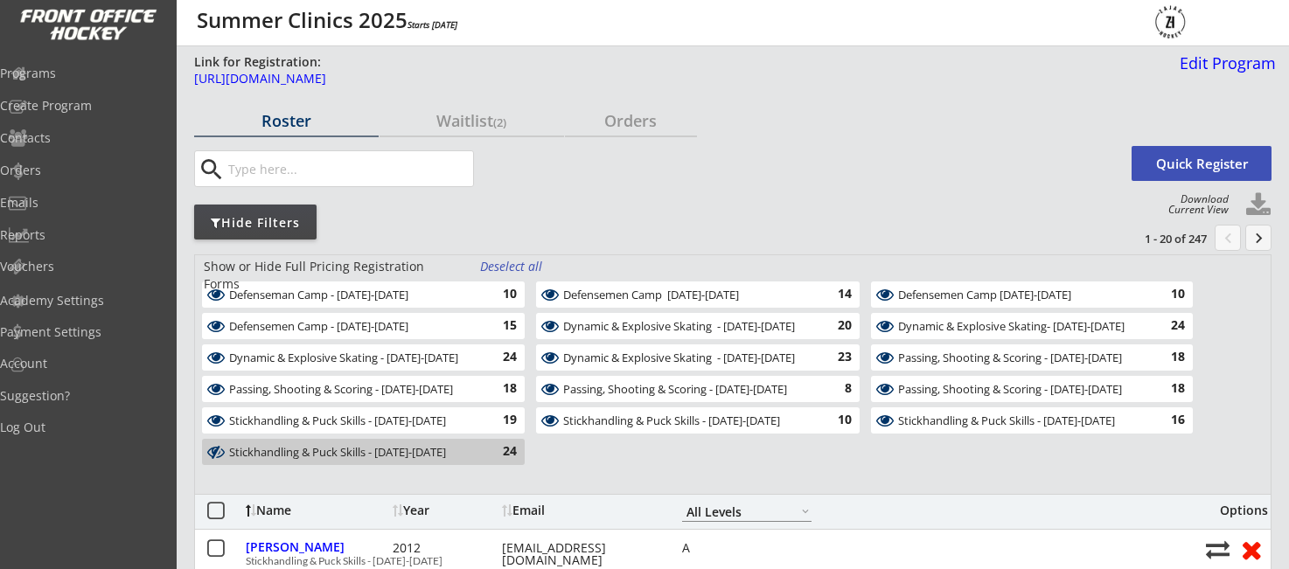
drag, startPoint x: 366, startPoint y: 425, endPoint x: 385, endPoint y: 401, distance: 30.6
click at [366, 422] on div "Stickhandling & Puck Skills - [DATE]-[DATE]" at bounding box center [353, 422] width 248 height 14
click at [392, 392] on div "Passing, Shooting & Scoring - [DATE]-[DATE]" at bounding box center [353, 390] width 248 height 14
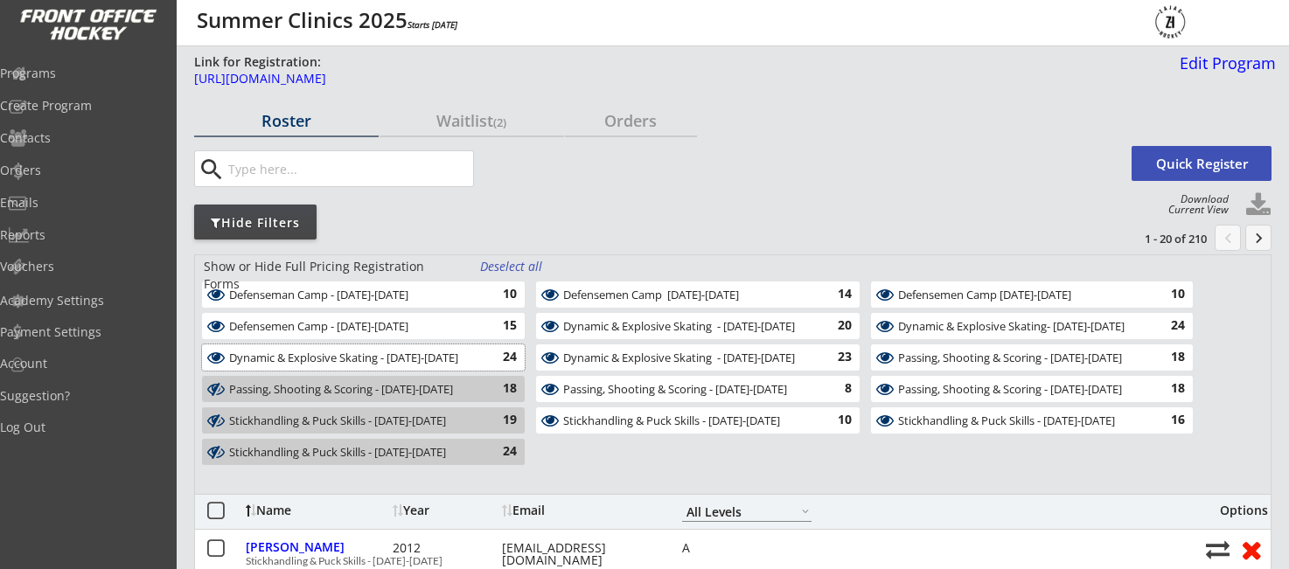
click at [422, 362] on div "Dynamic & Explosive Skating - [DATE]-[DATE]" at bounding box center [353, 359] width 248 height 14
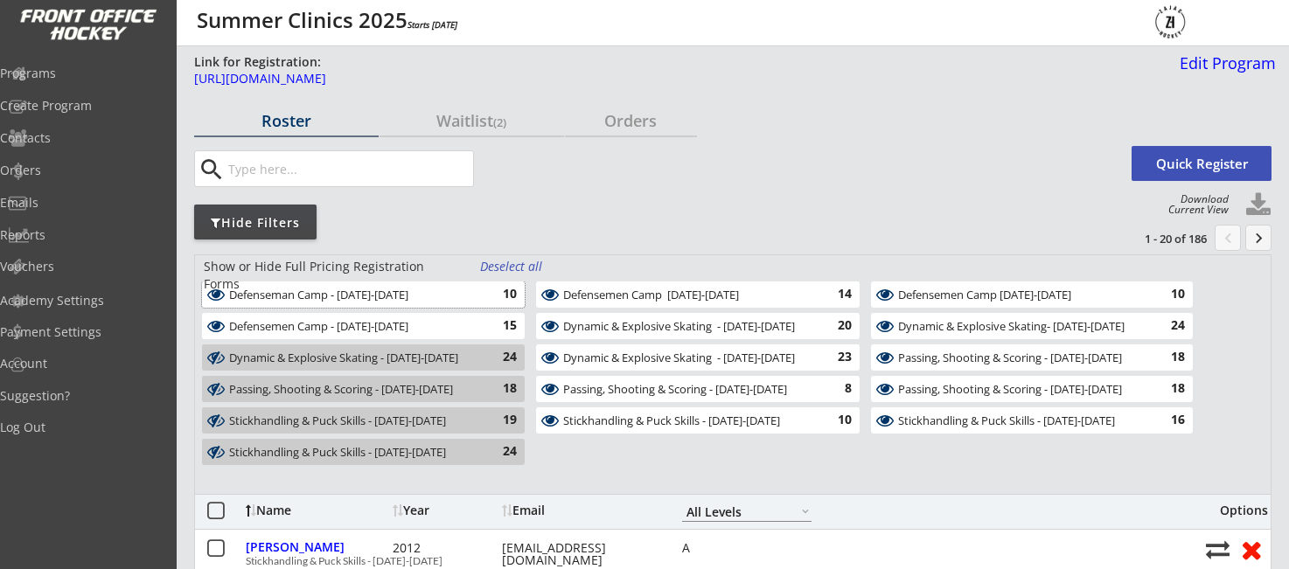
drag, startPoint x: 446, startPoint y: 296, endPoint x: 587, endPoint y: 274, distance: 142.6
click at [446, 296] on div "Defenseman Camp - [DATE]-[DATE]" at bounding box center [353, 296] width 248 height 14
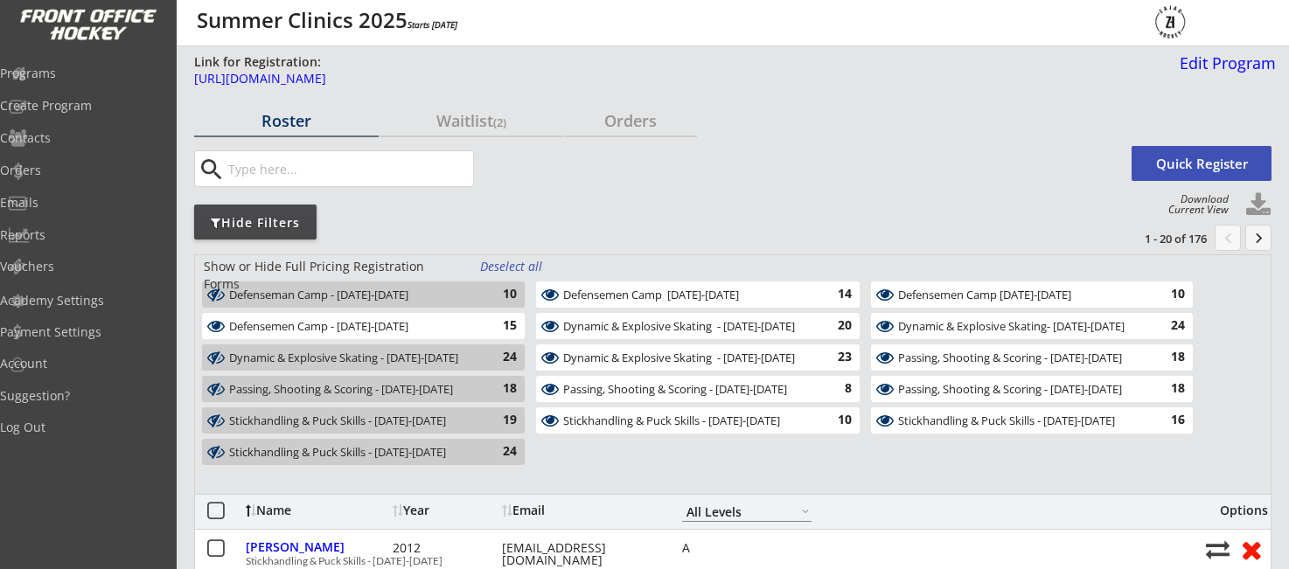
drag, startPoint x: 583, startPoint y: 298, endPoint x: 599, endPoint y: 331, distance: 36.8
click at [583, 298] on div "Defensemen Camp [DATE]-[DATE]" at bounding box center [687, 296] width 248 height 14
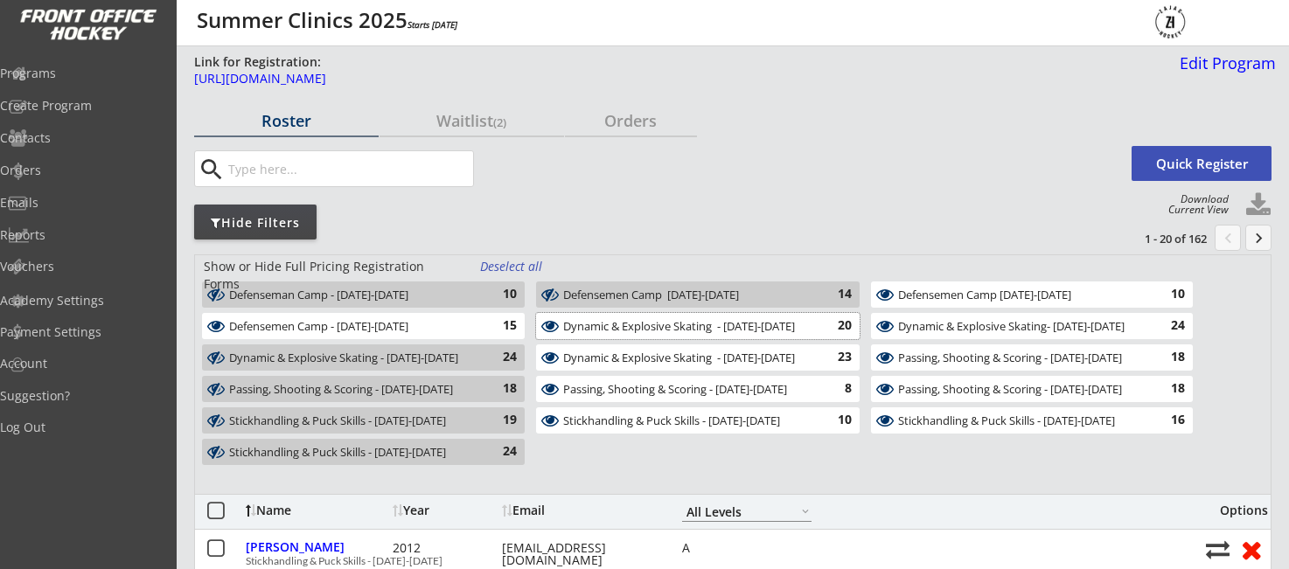
drag, startPoint x: 599, startPoint y: 333, endPoint x: 603, endPoint y: 348, distance: 15.3
click at [599, 333] on div "Dynamic & Explosive Skating - [DATE]-[DATE]" at bounding box center [687, 327] width 248 height 14
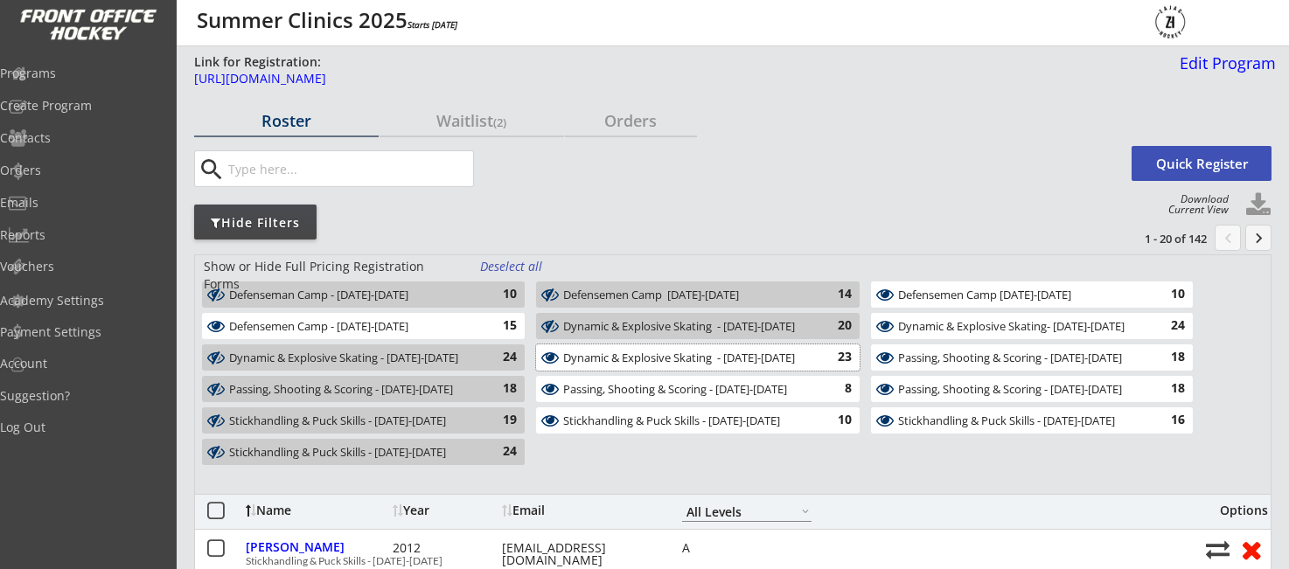
drag, startPoint x: 603, startPoint y: 353, endPoint x: 606, endPoint y: 377, distance: 23.8
click at [603, 355] on div "Dynamic & Explosive Skating - [DATE]-[DATE]" at bounding box center [687, 359] width 248 height 14
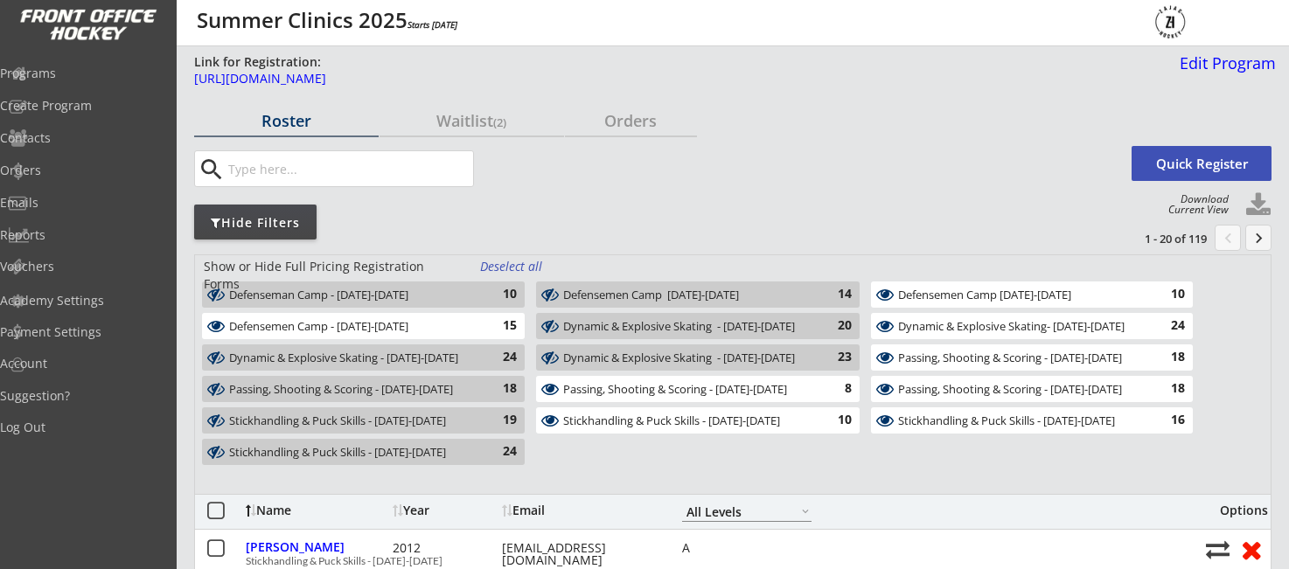
drag, startPoint x: 609, startPoint y: 391, endPoint x: 616, endPoint y: 407, distance: 17.2
click at [609, 393] on div "Passing, Shooting & Scoring - [DATE]-[DATE]" at bounding box center [687, 390] width 248 height 14
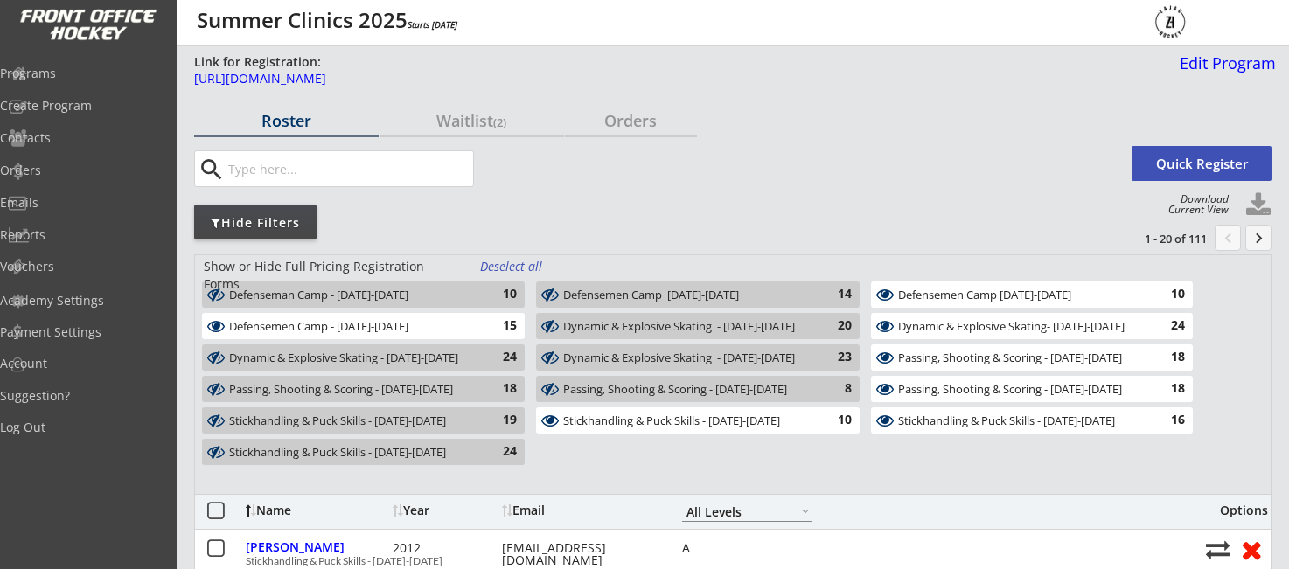
drag, startPoint x: 625, startPoint y: 418, endPoint x: 659, endPoint y: 416, distance: 33.3
click at [625, 418] on div "Stickhandling & Puck Skills - [DATE]-[DATE]" at bounding box center [687, 422] width 248 height 14
click at [969, 417] on div "Stickhandling & Puck Skills - [DATE]-[DATE]" at bounding box center [1021, 422] width 247 height 14
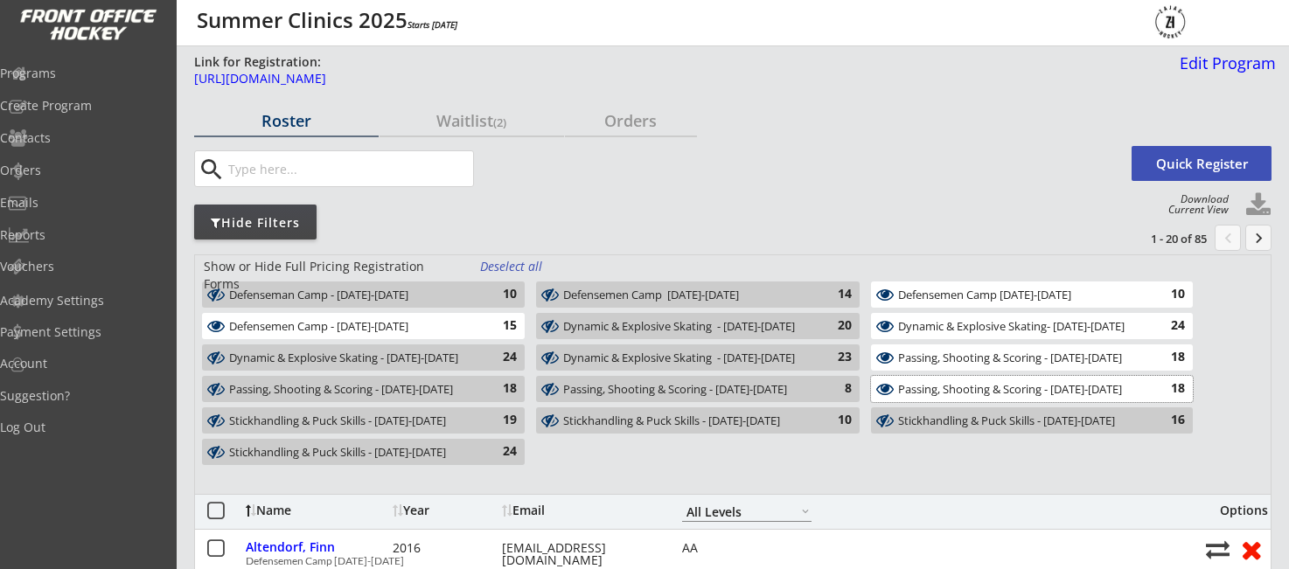
drag, startPoint x: 960, startPoint y: 395, endPoint x: 970, endPoint y: 370, distance: 27.1
click at [960, 394] on div "Passing, Shooting & Scoring - [DATE]-[DATE]" at bounding box center [1021, 390] width 247 height 14
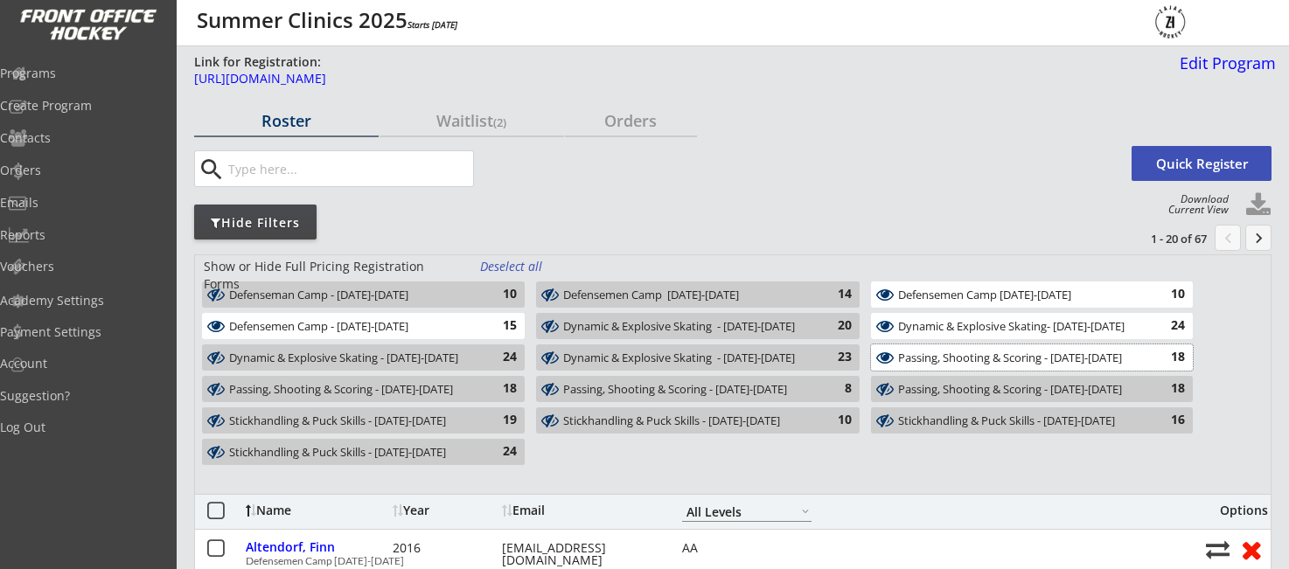
drag, startPoint x: 972, startPoint y: 363, endPoint x: 974, endPoint y: 346, distance: 16.8
click at [972, 363] on div "Passing, Shooting & Scoring - [DATE]-[DATE]" at bounding box center [1021, 359] width 247 height 14
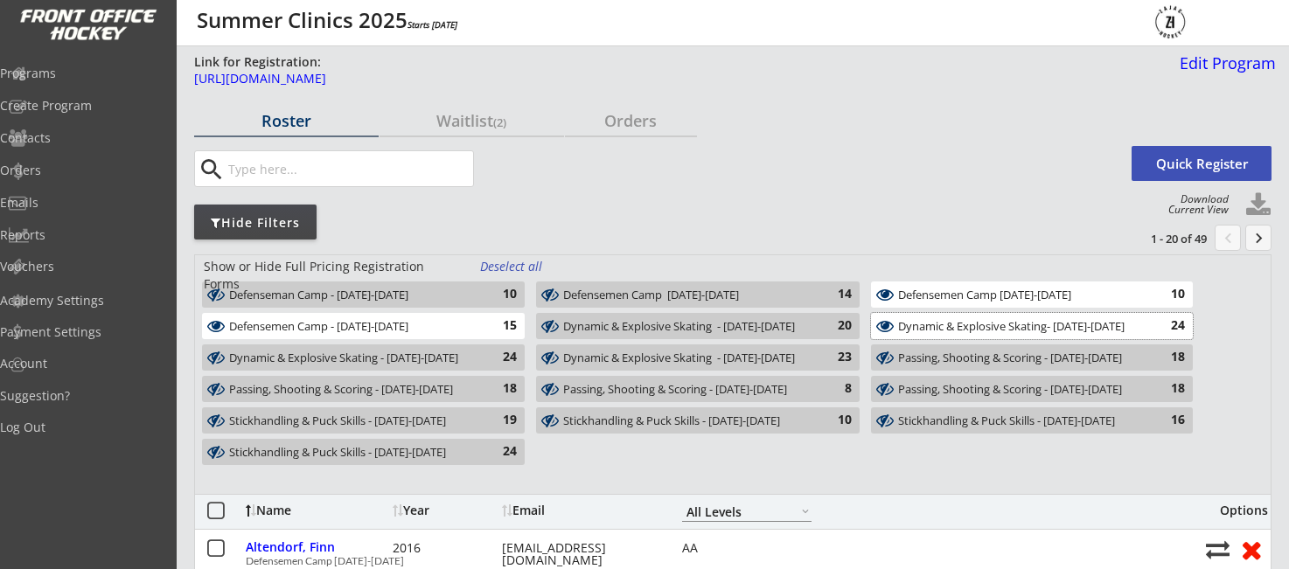
drag, startPoint x: 967, startPoint y: 332, endPoint x: 961, endPoint y: 316, distance: 17.7
click at [967, 332] on div "Dynamic & Explosive Skating- [DATE]-[DATE]" at bounding box center [1021, 327] width 247 height 14
drag, startPoint x: 959, startPoint y: 297, endPoint x: 892, endPoint y: 285, distance: 68.4
click at [958, 297] on div "Defensemen Camp [DATE]-[DATE]" at bounding box center [1021, 296] width 247 height 14
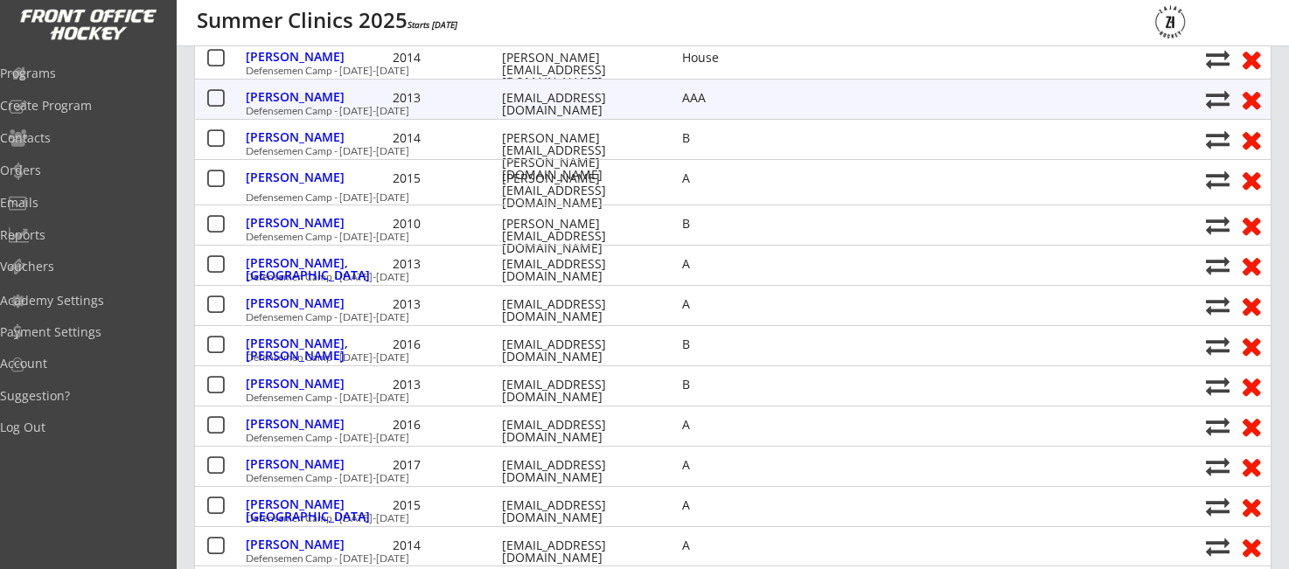
scroll to position [534, 0]
